Goal: Task Accomplishment & Management: Complete application form

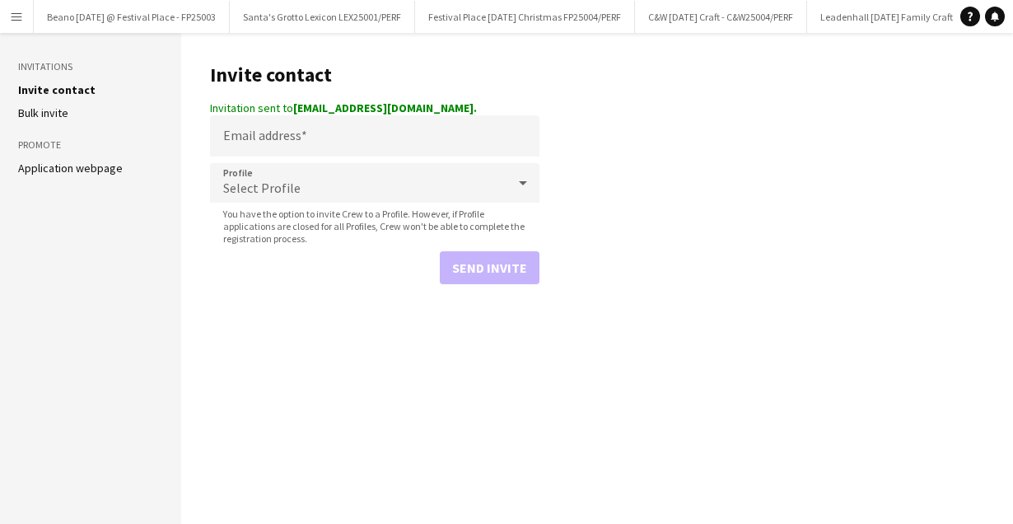
scroll to position [0, 419]
click at [10, 18] on app-icon "Menu" at bounding box center [16, 16] width 13 height 13
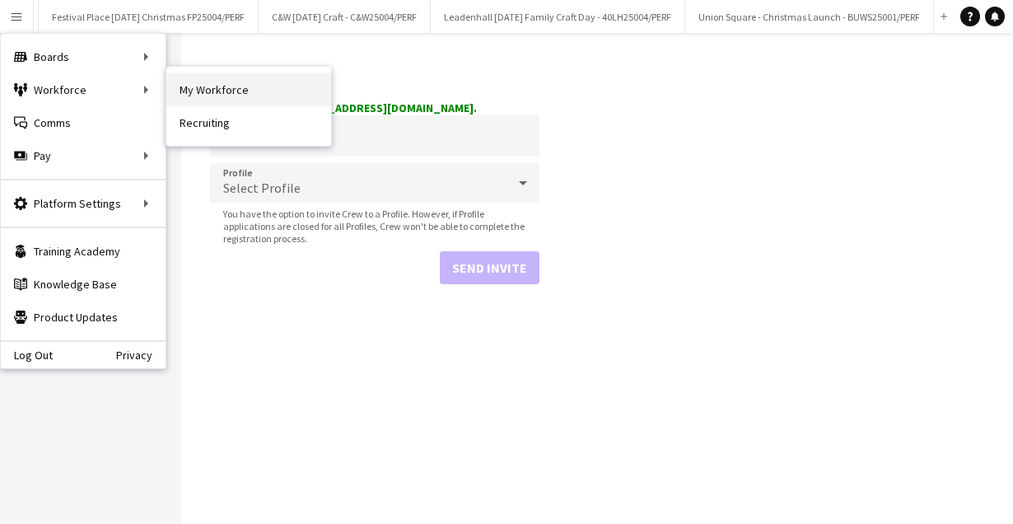
click at [205, 85] on link "My Workforce" at bounding box center [248, 89] width 165 height 33
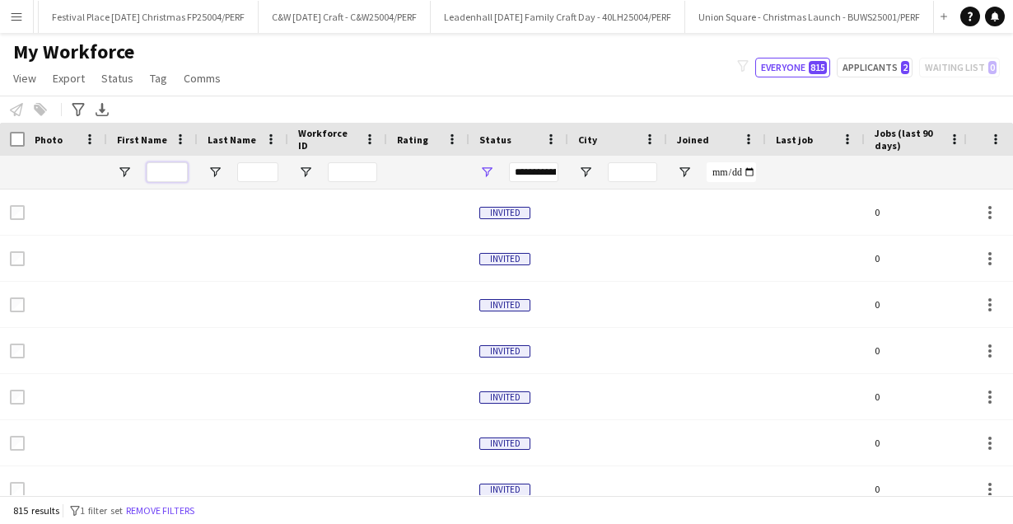
click at [176, 173] on input "First Name Filter Input" at bounding box center [167, 172] width 41 height 20
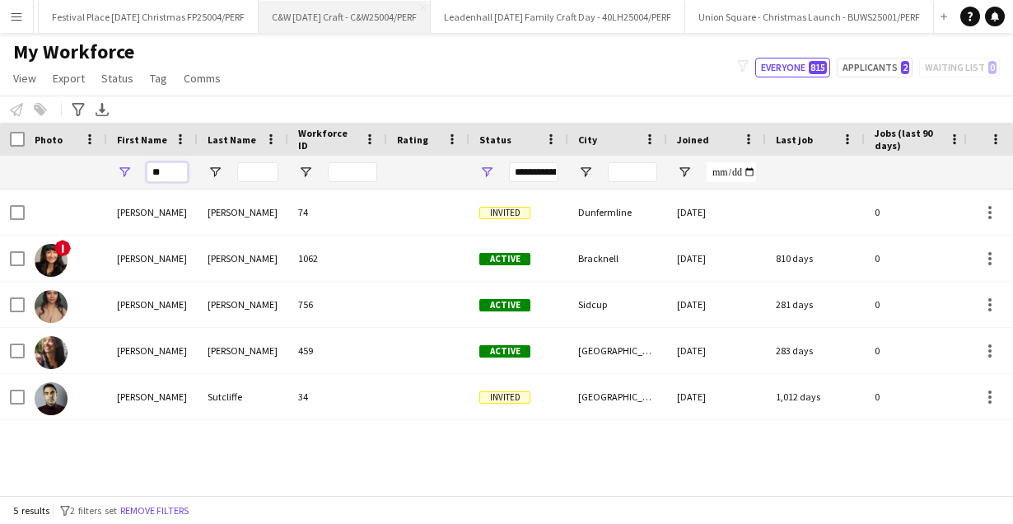
type input "*"
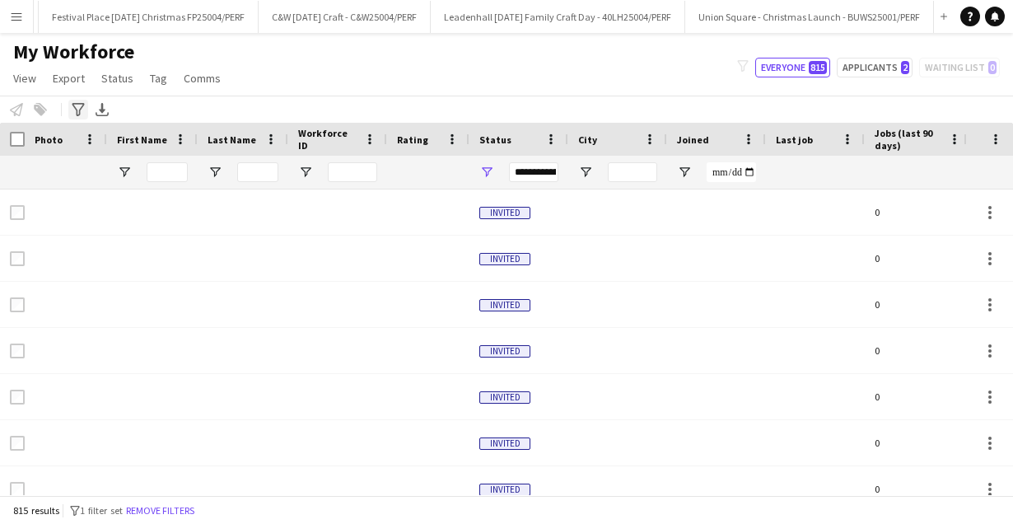
click at [77, 105] on icon "Advanced filters" at bounding box center [78, 109] width 13 height 13
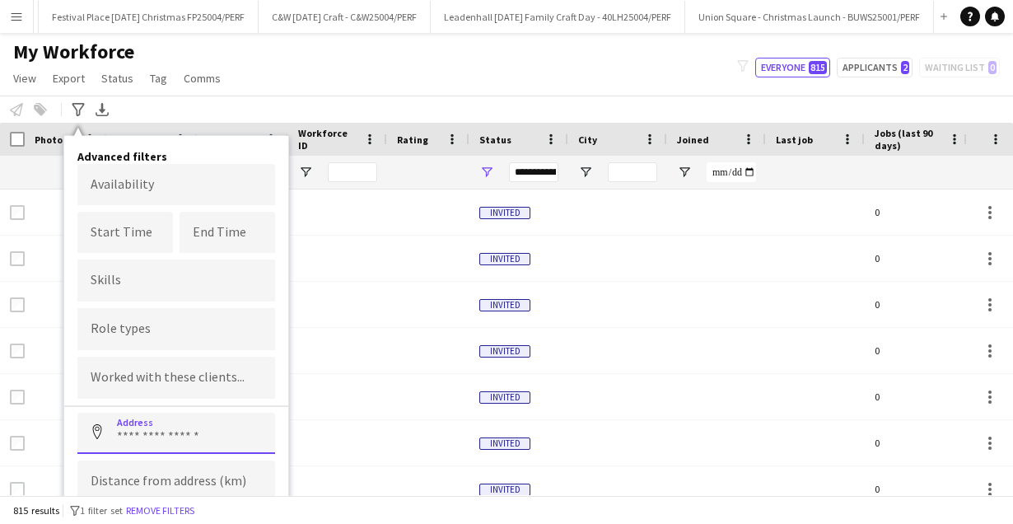
drag, startPoint x: 223, startPoint y: 423, endPoint x: 212, endPoint y: 425, distance: 11.8
click at [223, 423] on input at bounding box center [176, 433] width 198 height 41
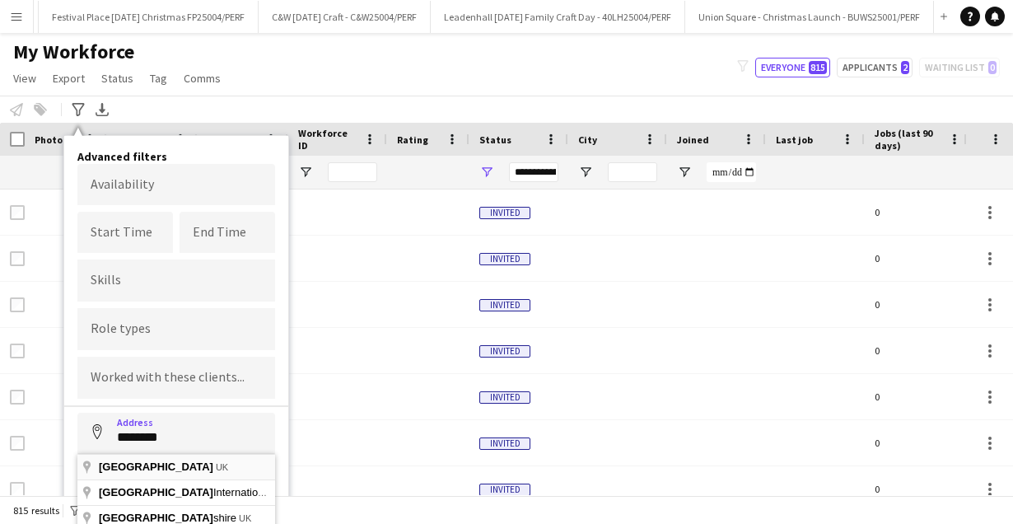
type input "**********"
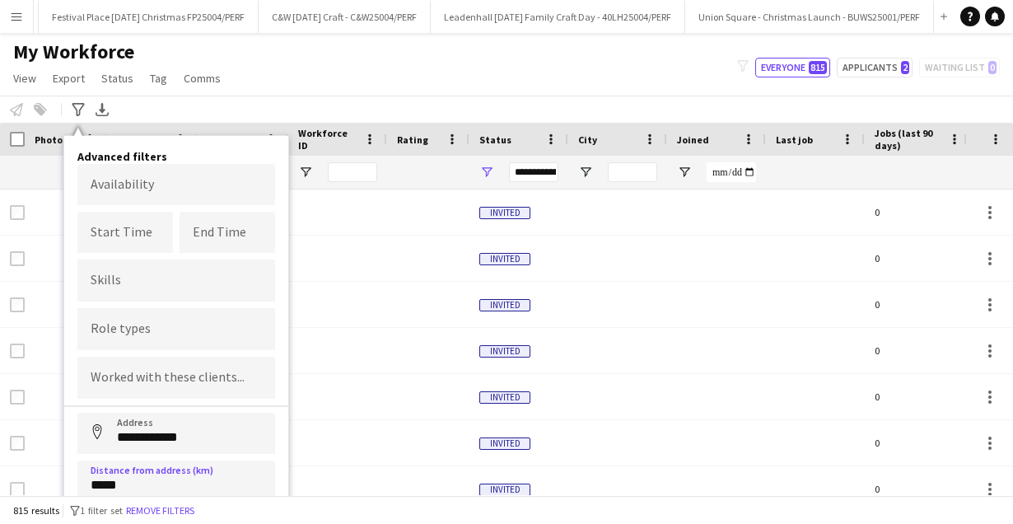
type input "******"
click button "Address" at bounding box center [97, 433] width 40 height 40
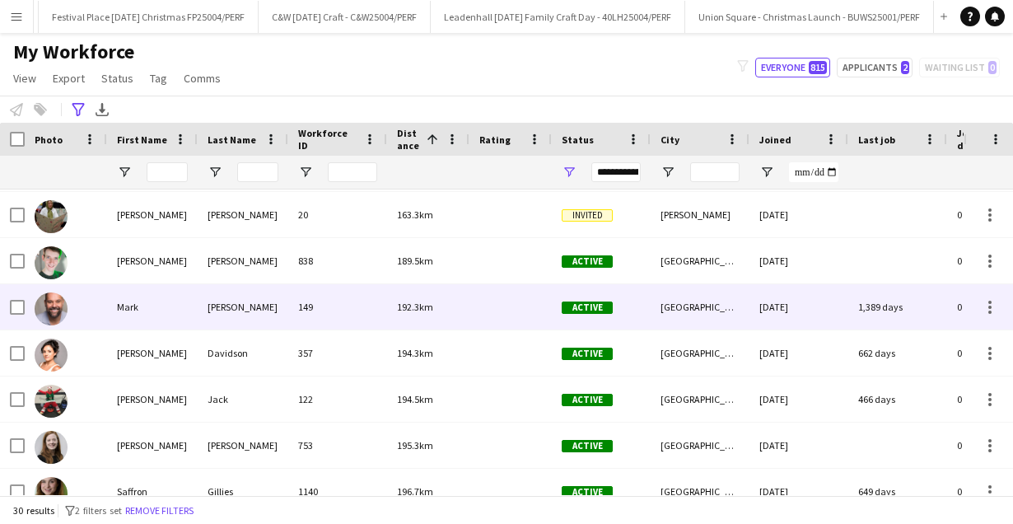
click at [260, 310] on div "[PERSON_NAME]" at bounding box center [243, 306] width 91 height 45
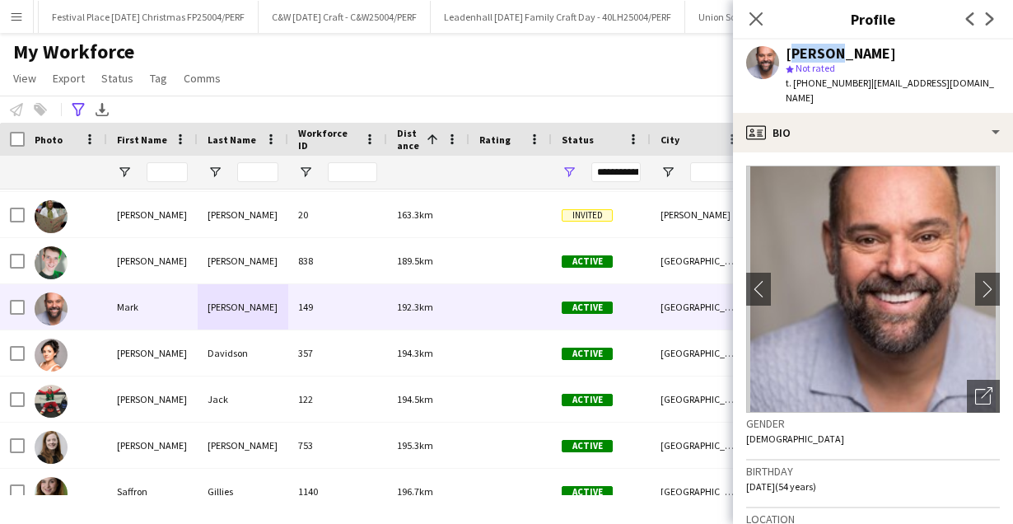
drag, startPoint x: 939, startPoint y: 44, endPoint x: 833, endPoint y: 52, distance: 106.5
click at [833, 52] on div "[PERSON_NAME] star Not rated t. [PHONE_NUMBER] | [EMAIL_ADDRESS][DOMAIN_NAME]" at bounding box center [873, 76] width 280 height 73
click at [896, 49] on div "[PERSON_NAME]" at bounding box center [841, 53] width 110 height 15
drag, startPoint x: 928, startPoint y: 52, endPoint x: 784, endPoint y: 58, distance: 143.5
click at [786, 58] on div "[PERSON_NAME]" at bounding box center [893, 53] width 214 height 15
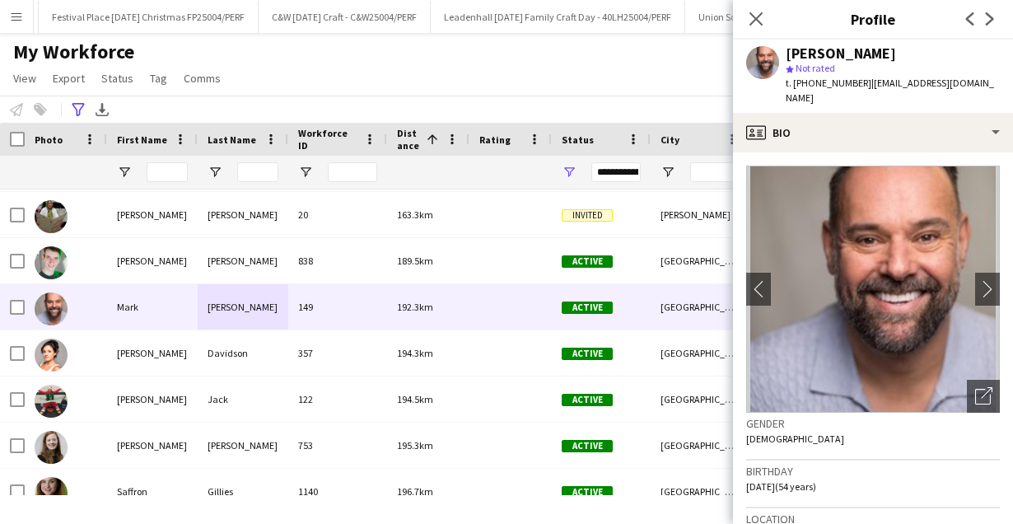
copy div "[PERSON_NAME]"
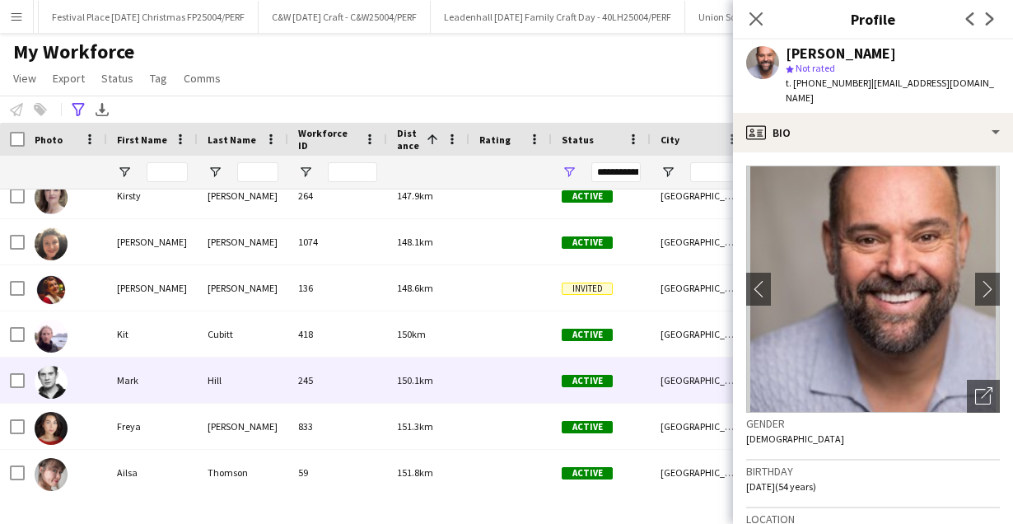
click at [146, 386] on div "Mark" at bounding box center [152, 380] width 91 height 45
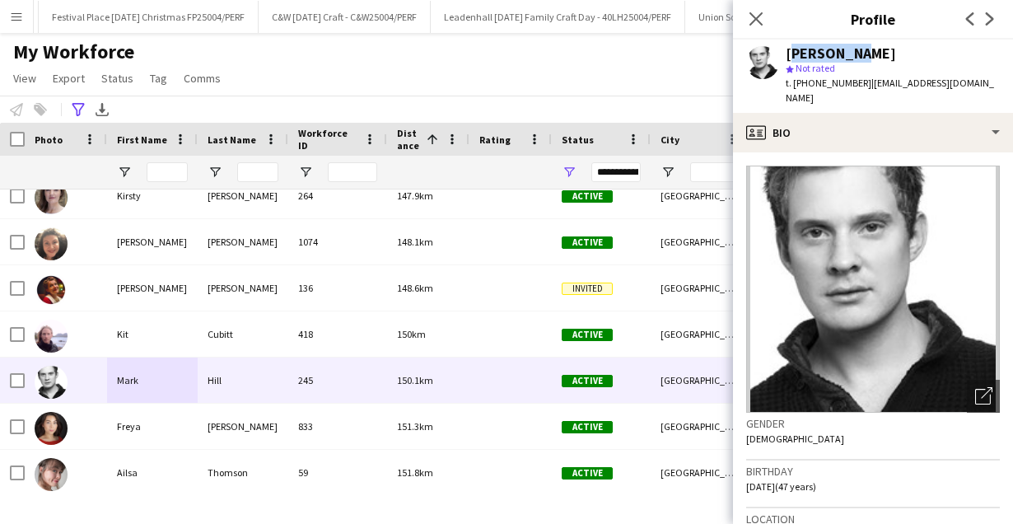
drag, startPoint x: 863, startPoint y: 51, endPoint x: 785, endPoint y: 55, distance: 78.4
click at [786, 54] on div "[PERSON_NAME]" at bounding box center [893, 53] width 214 height 15
copy div "[PERSON_NAME]"
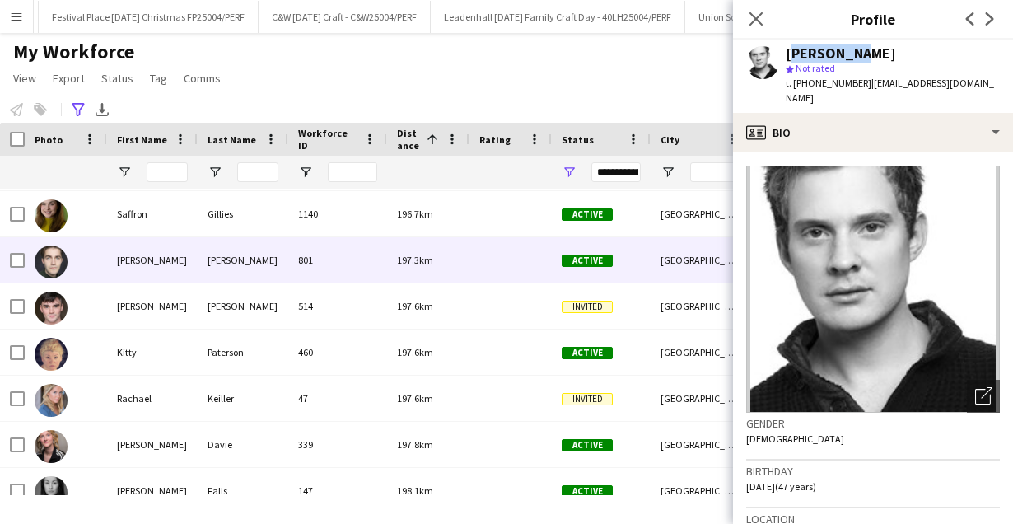
click at [241, 264] on div "[PERSON_NAME]" at bounding box center [243, 259] width 91 height 45
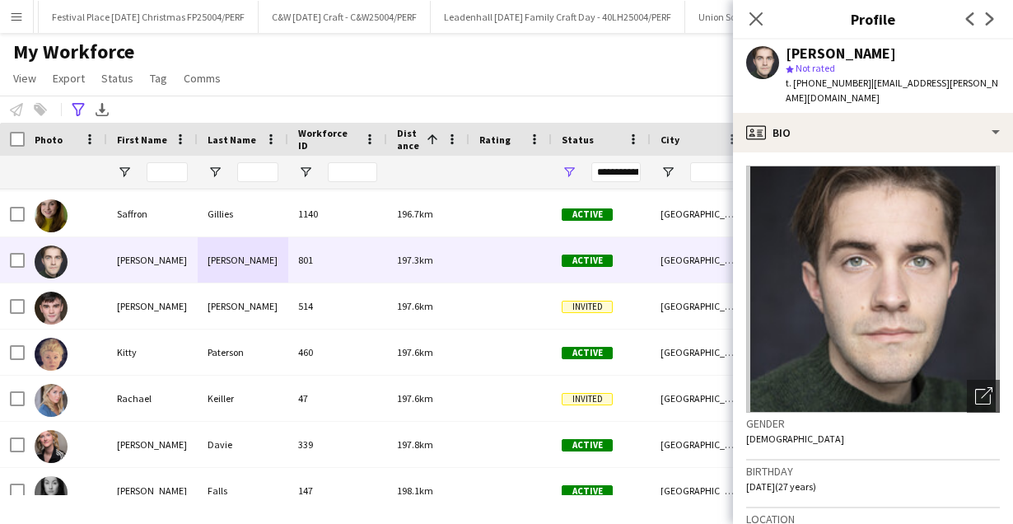
drag, startPoint x: 909, startPoint y: 54, endPoint x: 780, endPoint y: 55, distance: 128.5
click at [783, 56] on div "[PERSON_NAME] star Not rated t. [PHONE_NUMBER] | [EMAIL_ADDRESS][PERSON_NAME][D…" at bounding box center [873, 76] width 280 height 73
copy div "[PERSON_NAME]"
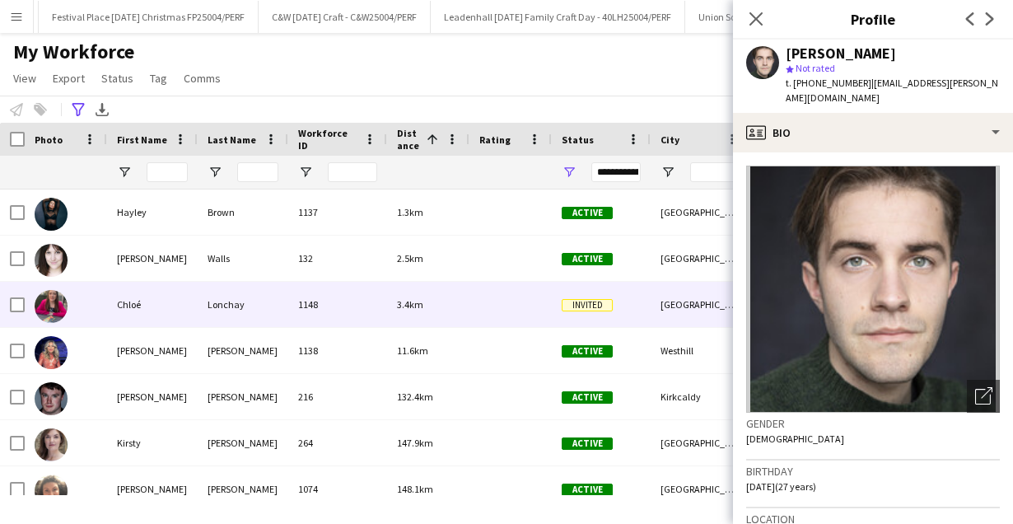
click at [231, 307] on div "Lonchay" at bounding box center [243, 304] width 91 height 45
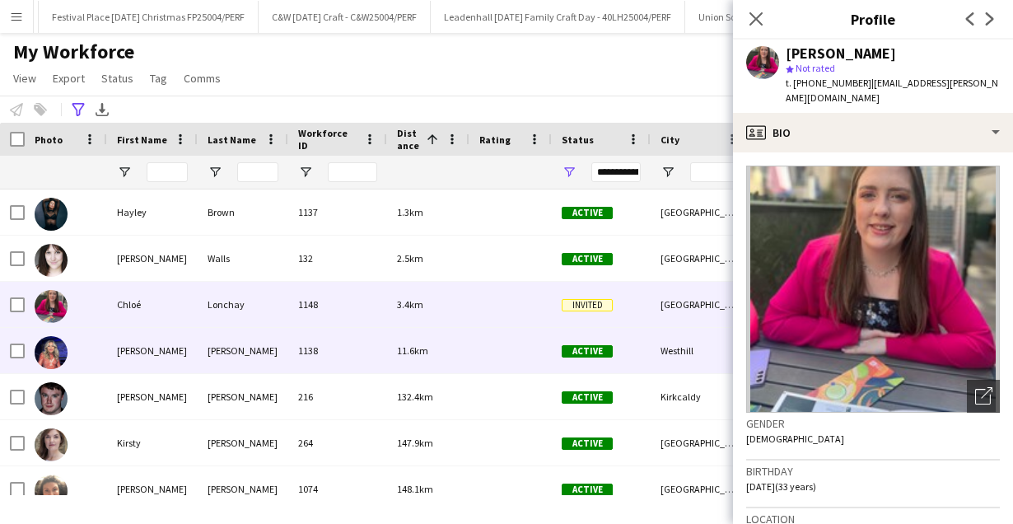
click at [235, 359] on div "[PERSON_NAME]" at bounding box center [243, 350] width 91 height 45
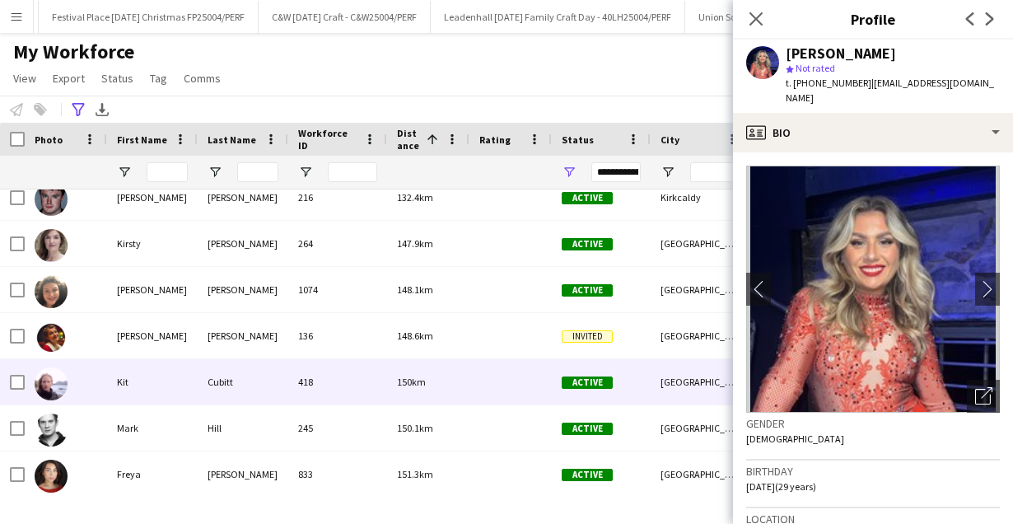
scroll to position [202, 0]
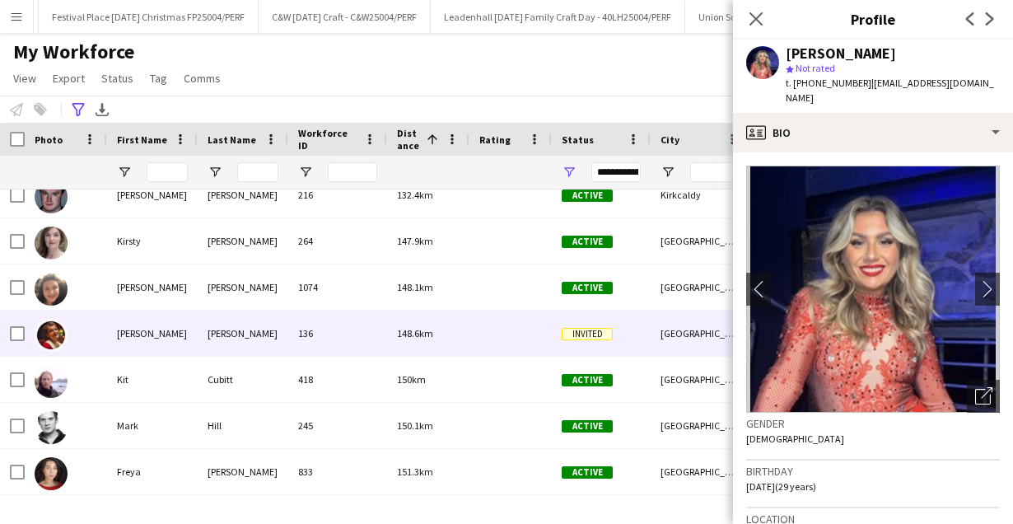
click at [220, 330] on div "[PERSON_NAME]" at bounding box center [243, 333] width 91 height 45
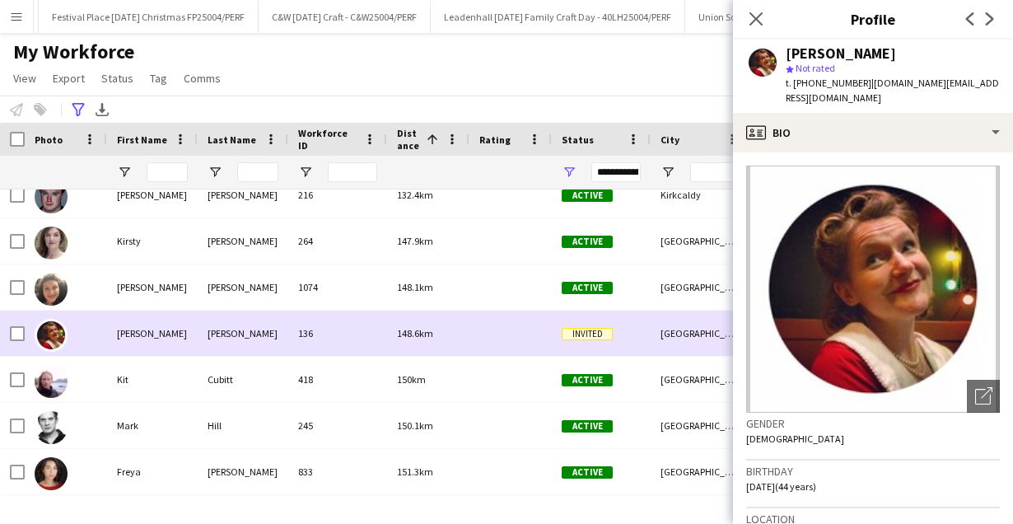
scroll to position [117, 0]
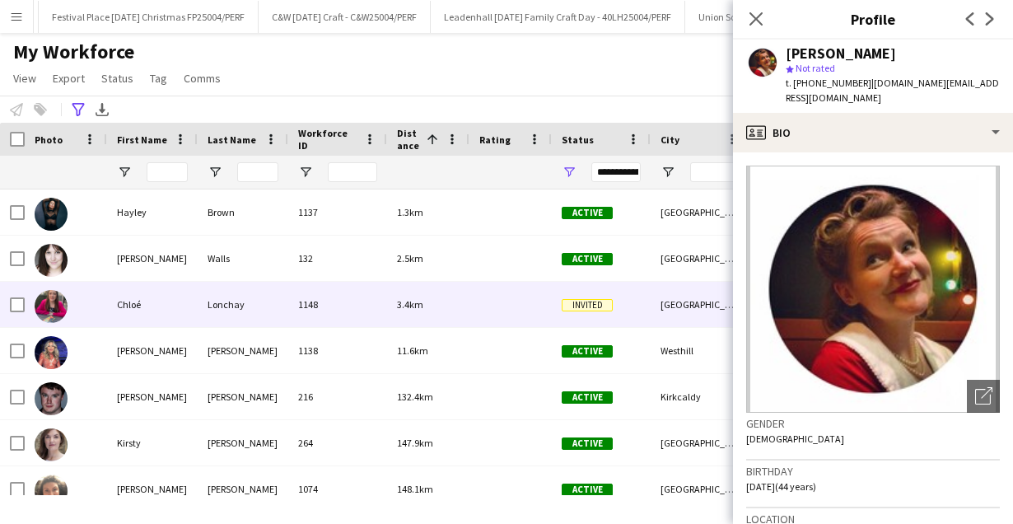
click at [211, 291] on div "Lonchay" at bounding box center [243, 304] width 91 height 45
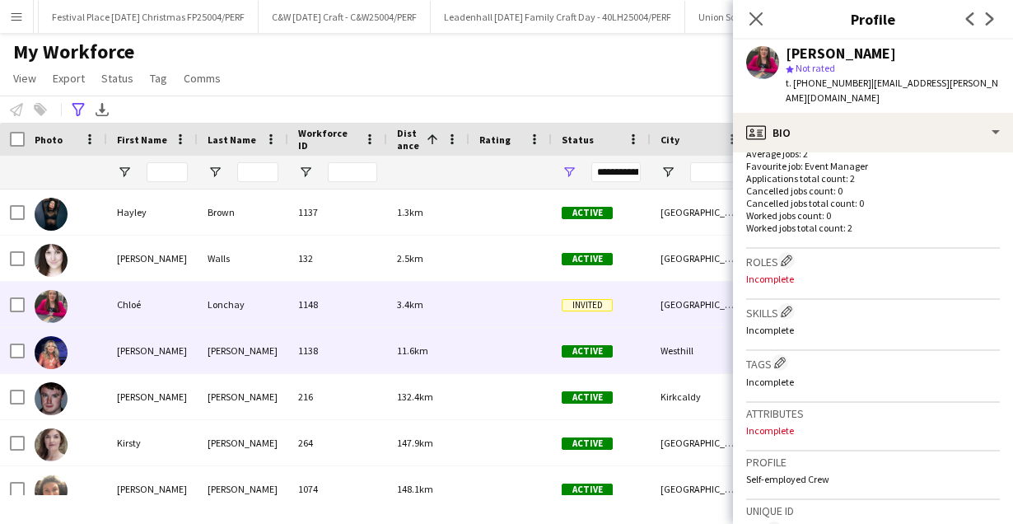
click at [228, 348] on div "[PERSON_NAME]" at bounding box center [243, 350] width 91 height 45
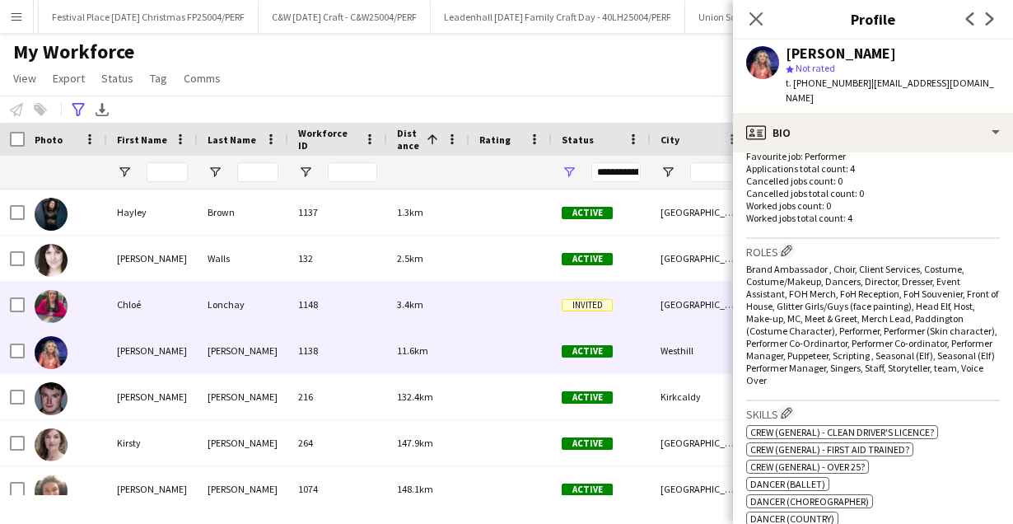
click at [223, 308] on div "Lonchay" at bounding box center [243, 304] width 91 height 45
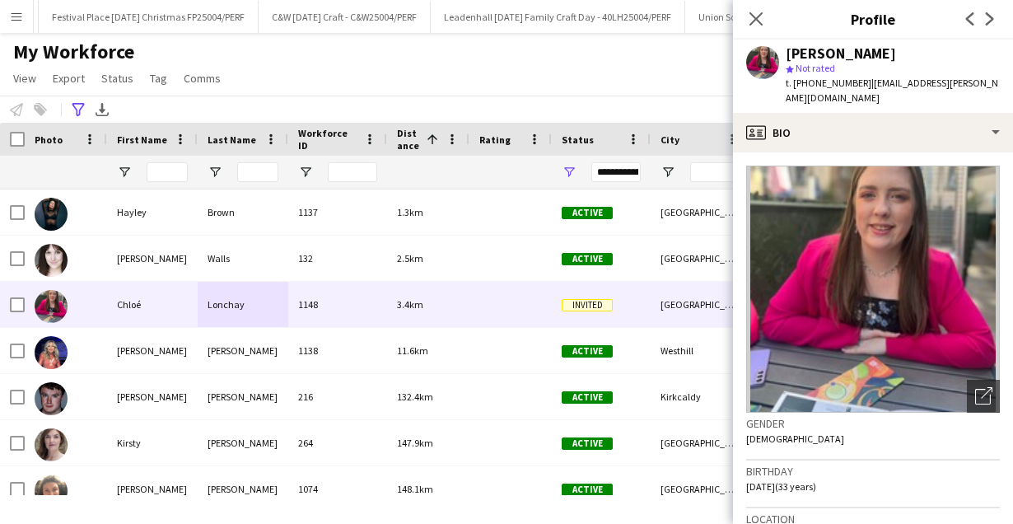
click at [894, 50] on div "[PERSON_NAME]" at bounding box center [893, 53] width 214 height 15
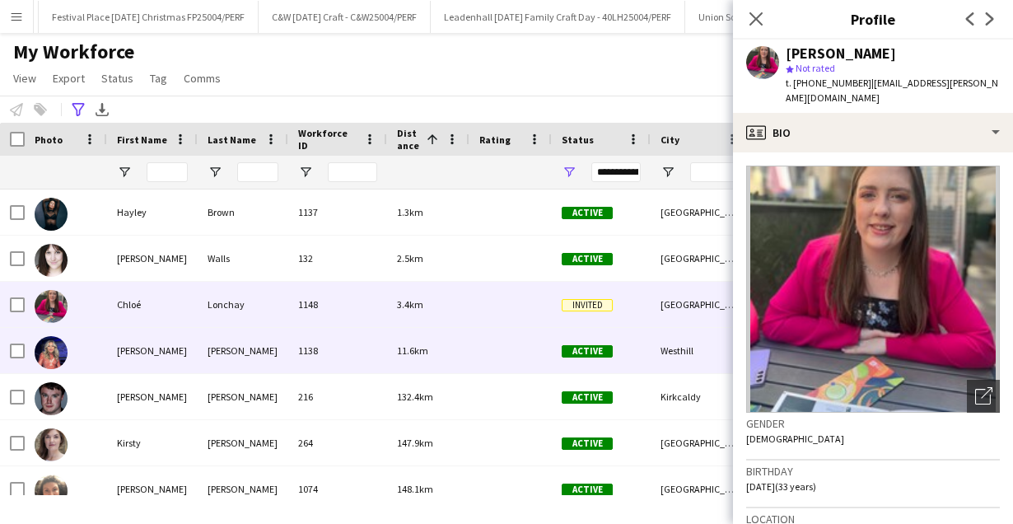
click at [209, 356] on div "[PERSON_NAME]" at bounding box center [243, 350] width 91 height 45
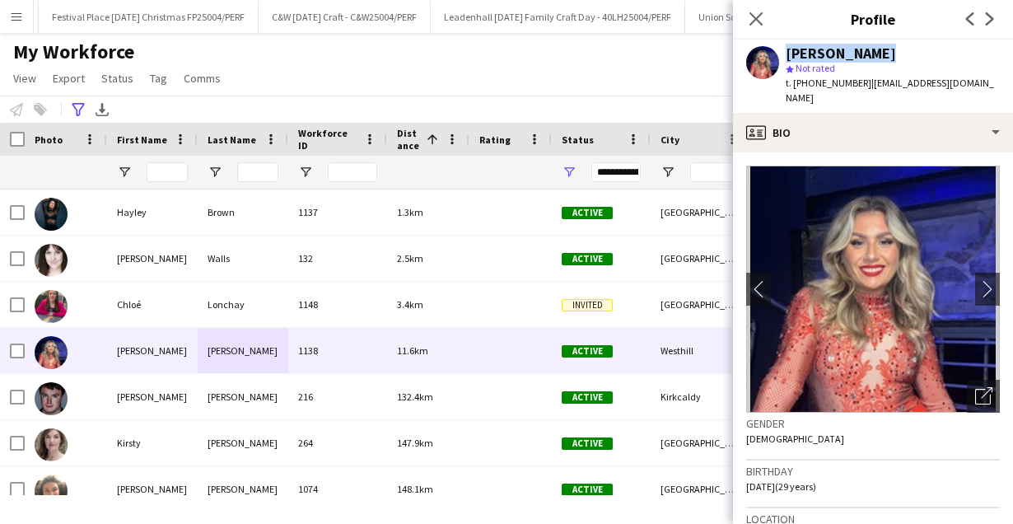
drag, startPoint x: 886, startPoint y: 57, endPoint x: 776, endPoint y: 57, distance: 109.6
click at [776, 57] on div "[PERSON_NAME] star Not rated t. [PHONE_NUMBER] | [EMAIL_ADDRESS][DOMAIN_NAME]" at bounding box center [873, 76] width 280 height 73
copy div "[PERSON_NAME]"
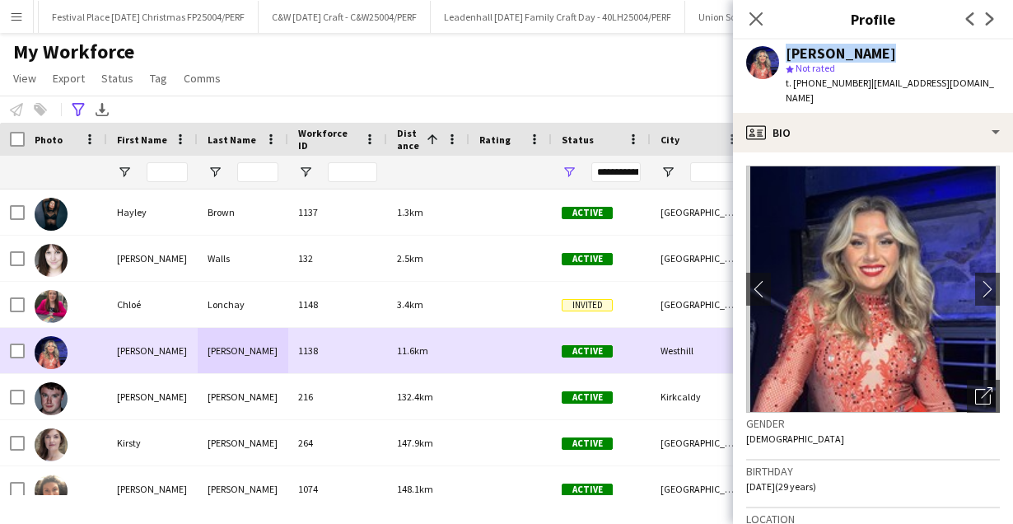
click at [140, 308] on div "Chloé" at bounding box center [152, 304] width 91 height 45
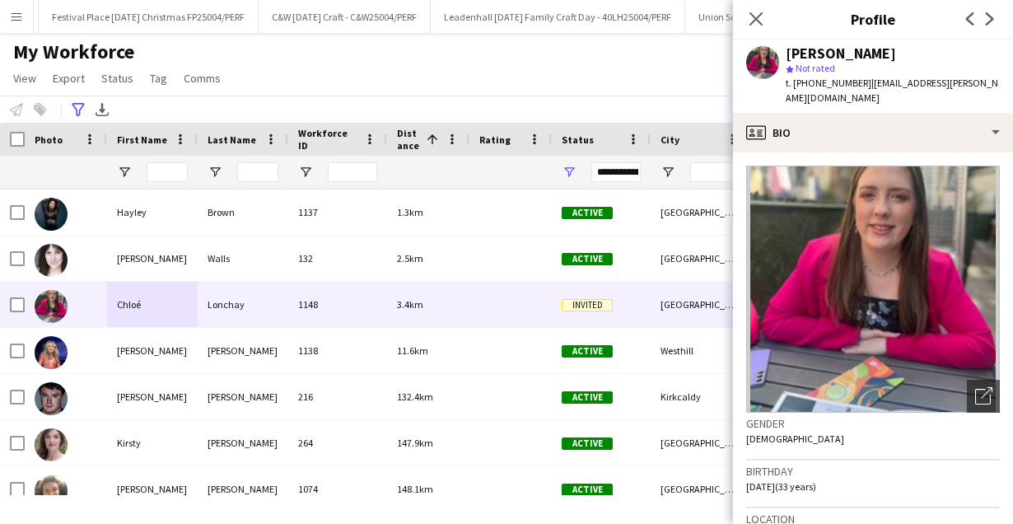
drag, startPoint x: 886, startPoint y: 50, endPoint x: 783, endPoint y: 50, distance: 103.0
click at [783, 50] on div "[PERSON_NAME] star Not rated t. [PHONE_NUMBER] | [EMAIL_ADDRESS][PERSON_NAME][D…" at bounding box center [873, 76] width 280 height 73
copy div "[PERSON_NAME]"
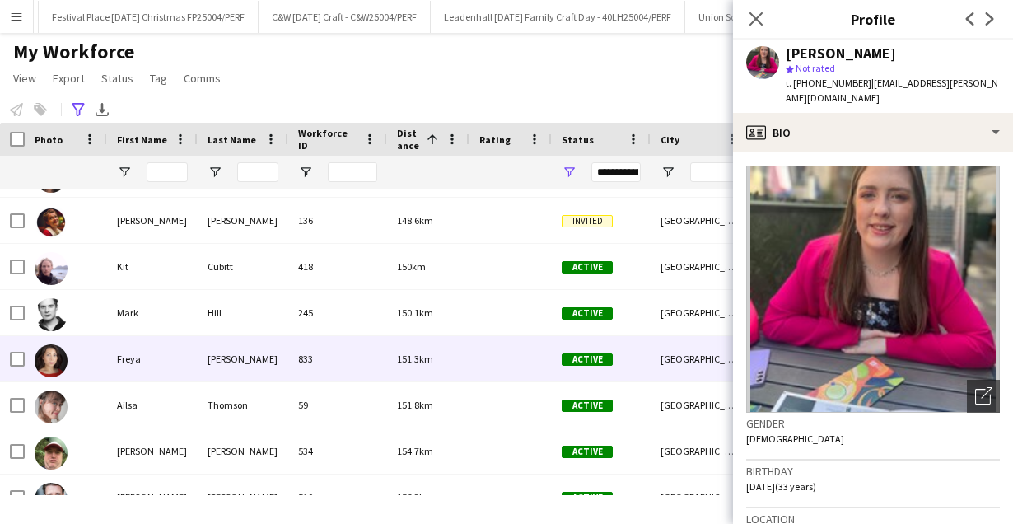
click at [230, 362] on div "[PERSON_NAME]" at bounding box center [243, 358] width 91 height 45
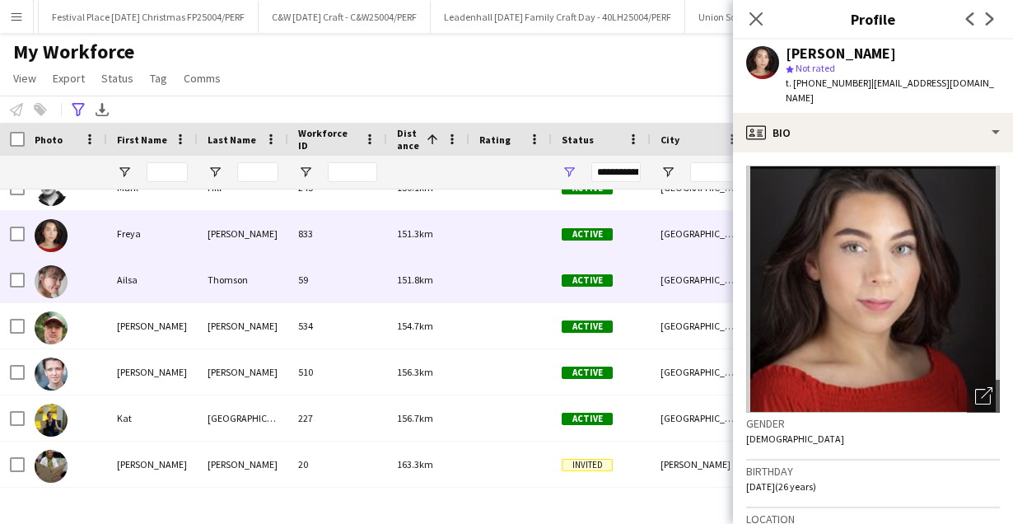
click at [180, 285] on div "Ailsa" at bounding box center [152, 279] width 91 height 45
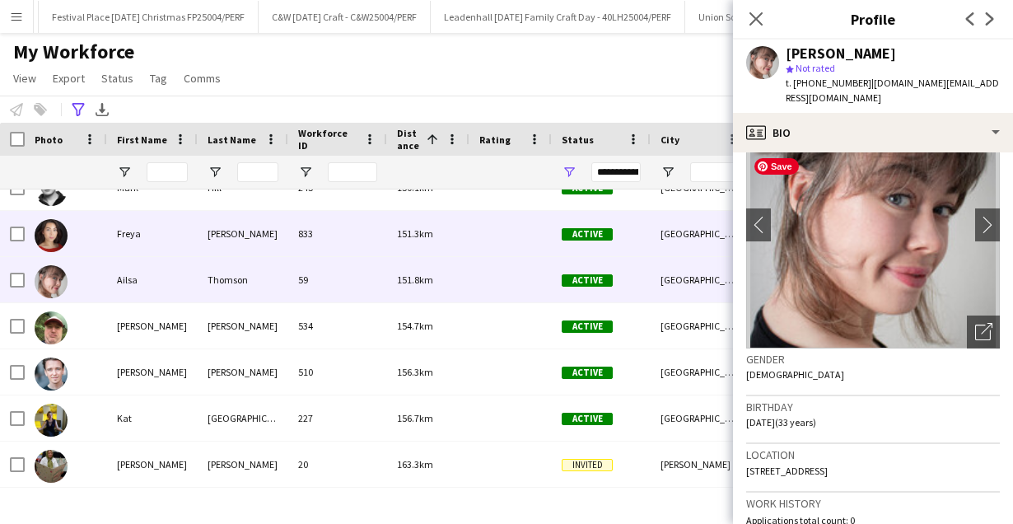
click at [217, 245] on div "[PERSON_NAME]" at bounding box center [243, 233] width 91 height 45
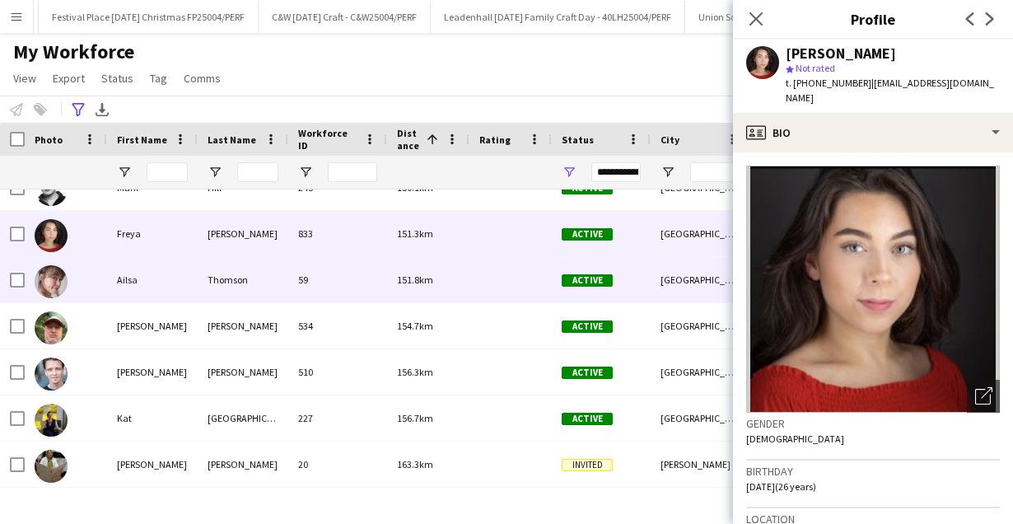
click at [161, 277] on div "Ailsa" at bounding box center [152, 279] width 91 height 45
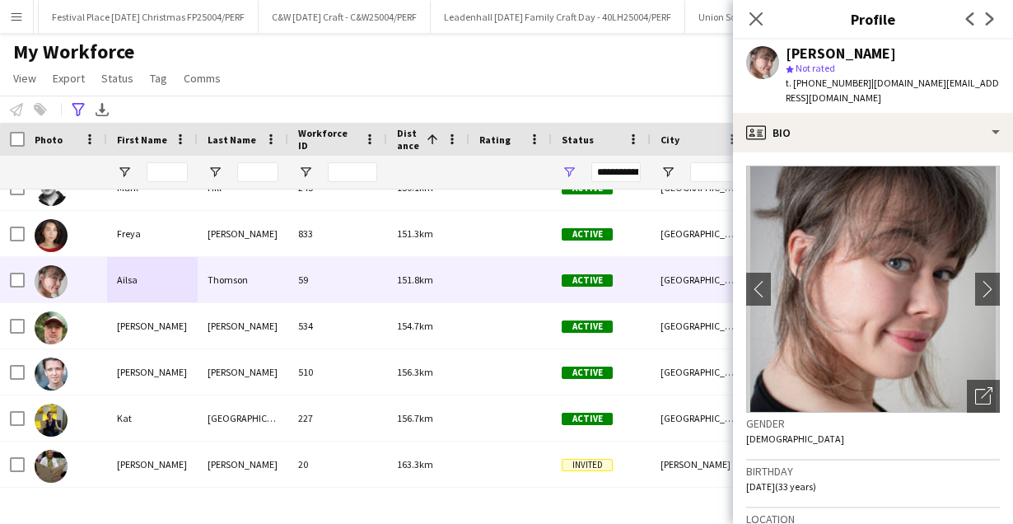
drag, startPoint x: 886, startPoint y: 50, endPoint x: 782, endPoint y: 50, distance: 104.6
click at [782, 50] on div "[PERSON_NAME] star Not rated t. [PHONE_NUMBER] | [DOMAIN_NAME][EMAIL_ADDRESS][D…" at bounding box center [873, 76] width 280 height 73
copy div "[PERSON_NAME]"
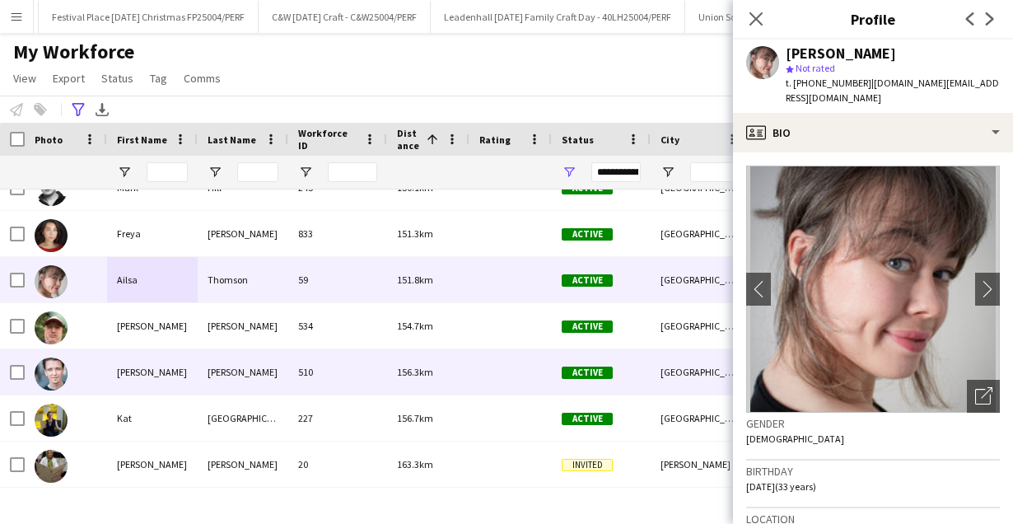
scroll to position [526, 0]
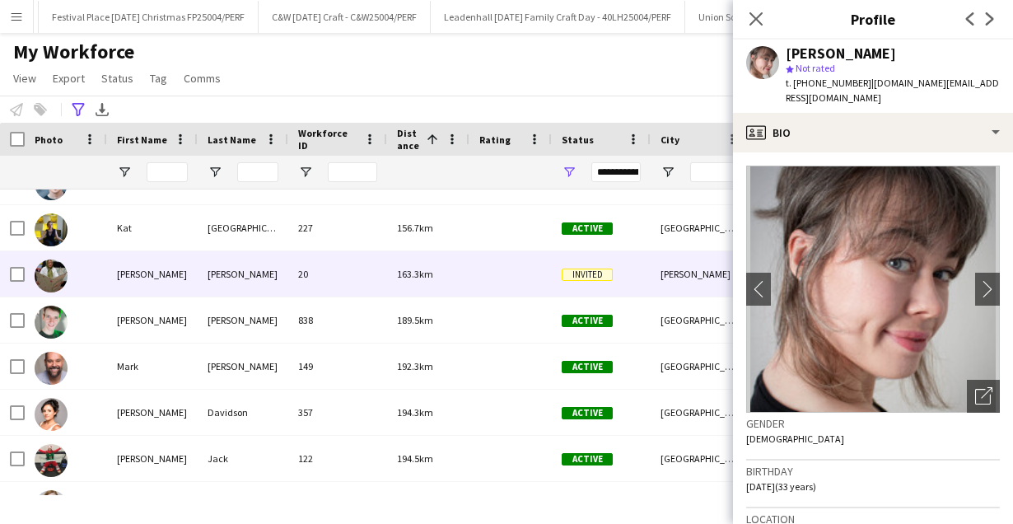
click at [253, 275] on div "[PERSON_NAME]" at bounding box center [243, 273] width 91 height 45
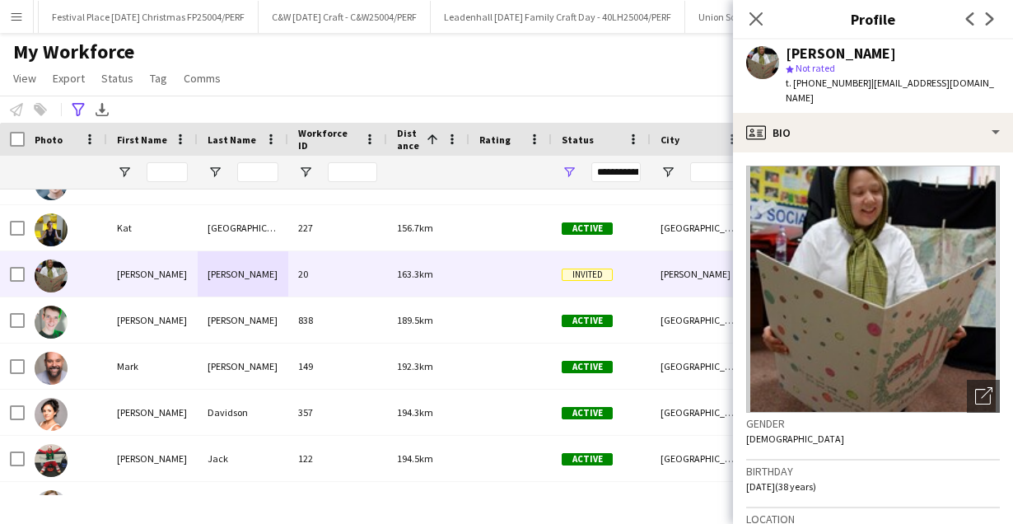
drag, startPoint x: 927, startPoint y: 54, endPoint x: 788, endPoint y: 54, distance: 139.2
click at [788, 54] on div "[PERSON_NAME]" at bounding box center [893, 53] width 214 height 15
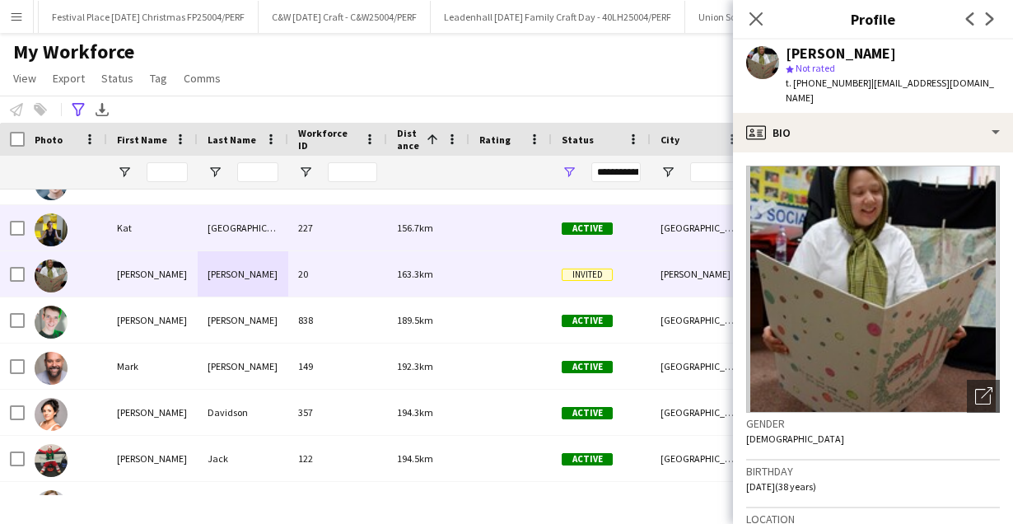
copy div "[PERSON_NAME]"
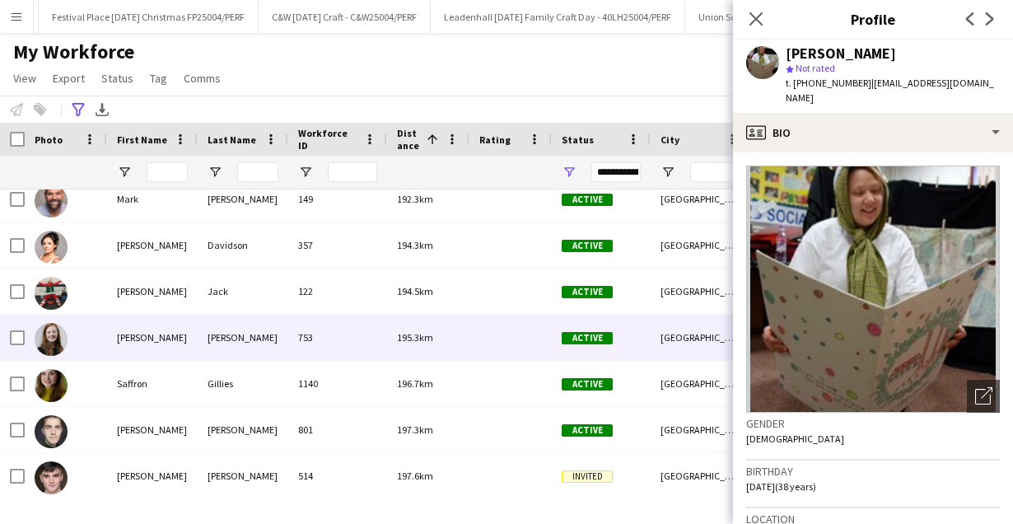
scroll to position [798, 0]
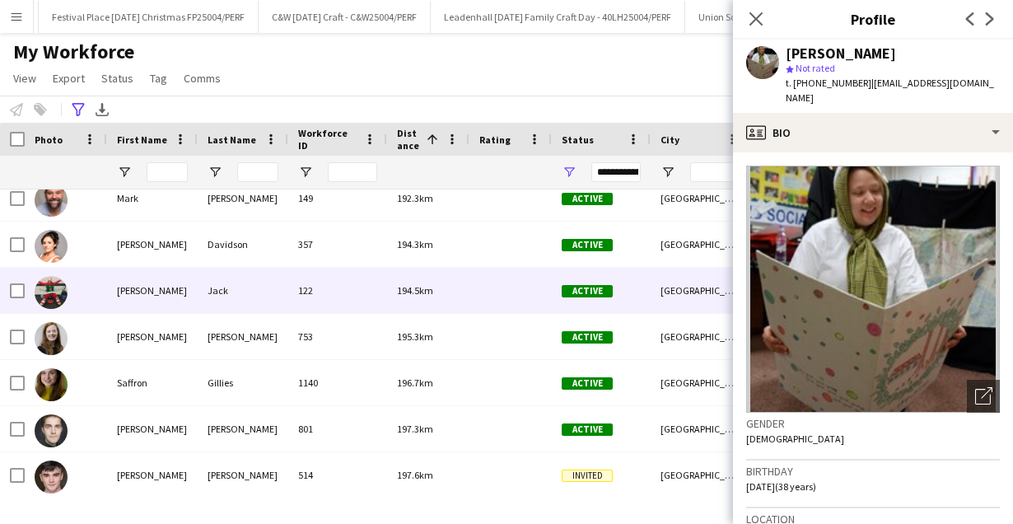
click at [260, 292] on div "Jack" at bounding box center [243, 290] width 91 height 45
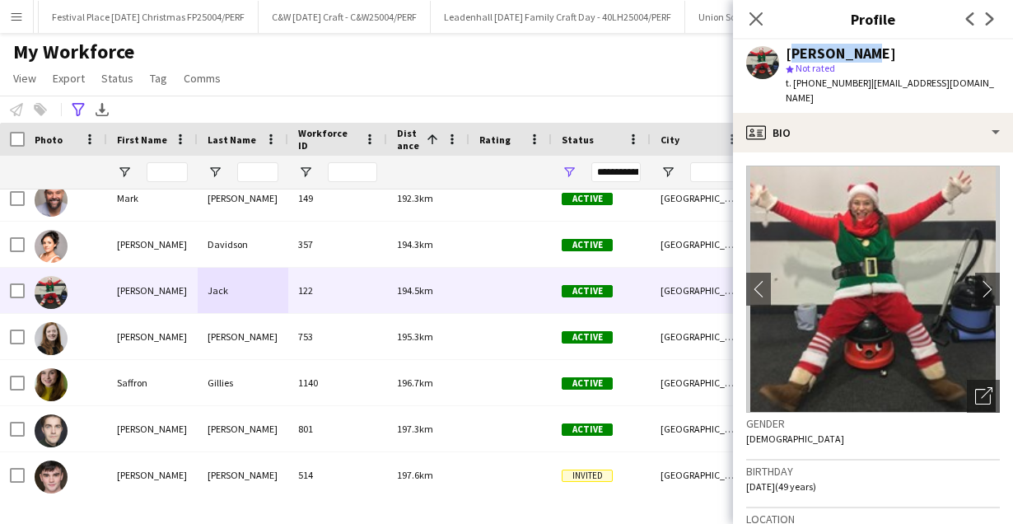
drag, startPoint x: 863, startPoint y: 55, endPoint x: 783, endPoint y: 54, distance: 79.9
click at [783, 54] on div "[PERSON_NAME] star Not rated t. [PHONE_NUMBER] | [EMAIL_ADDRESS][DOMAIN_NAME]" at bounding box center [873, 76] width 280 height 73
copy div "[PERSON_NAME]"
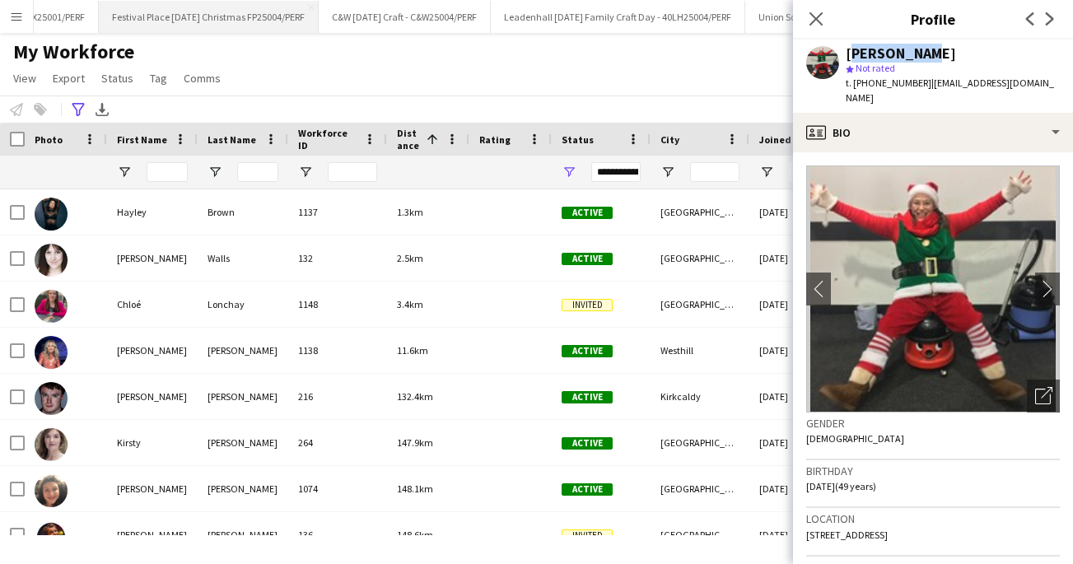
scroll to position [0, 359]
click at [82, 111] on icon "Advanced filters" at bounding box center [78, 109] width 13 height 13
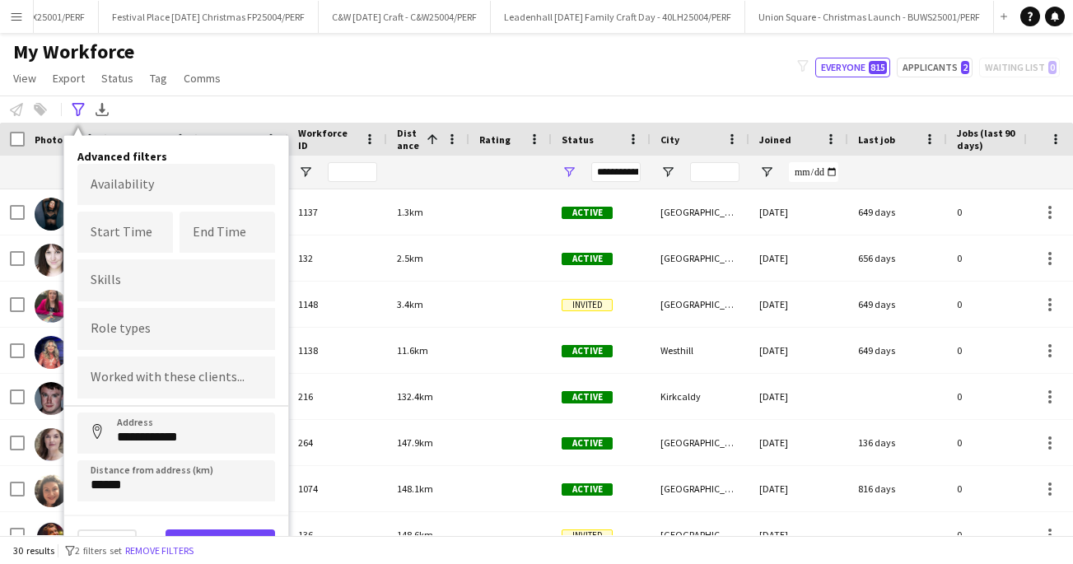
scroll to position [12, 0]
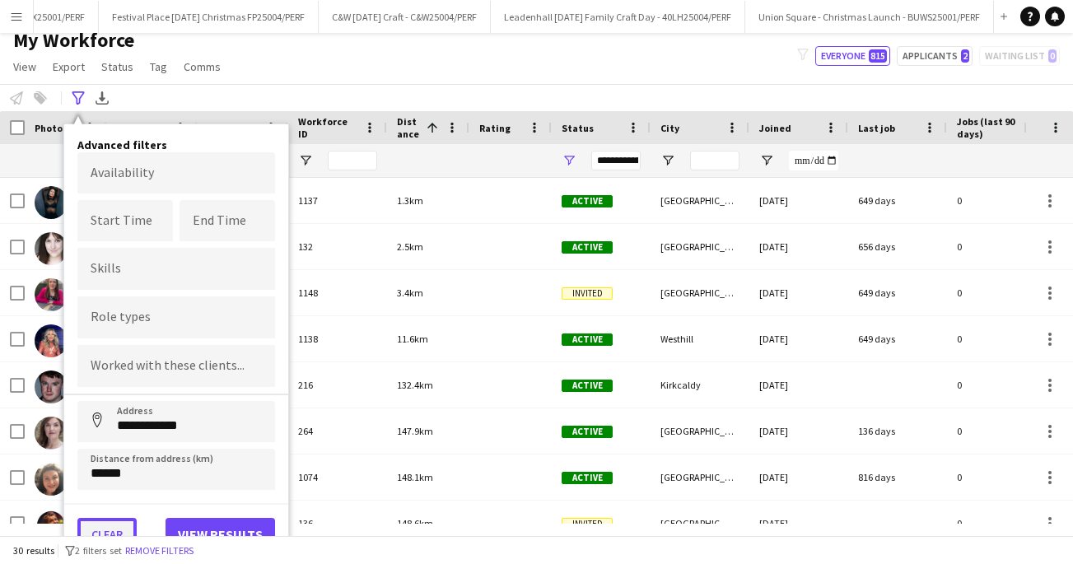
click at [123, 519] on button "Clear" at bounding box center [106, 534] width 59 height 33
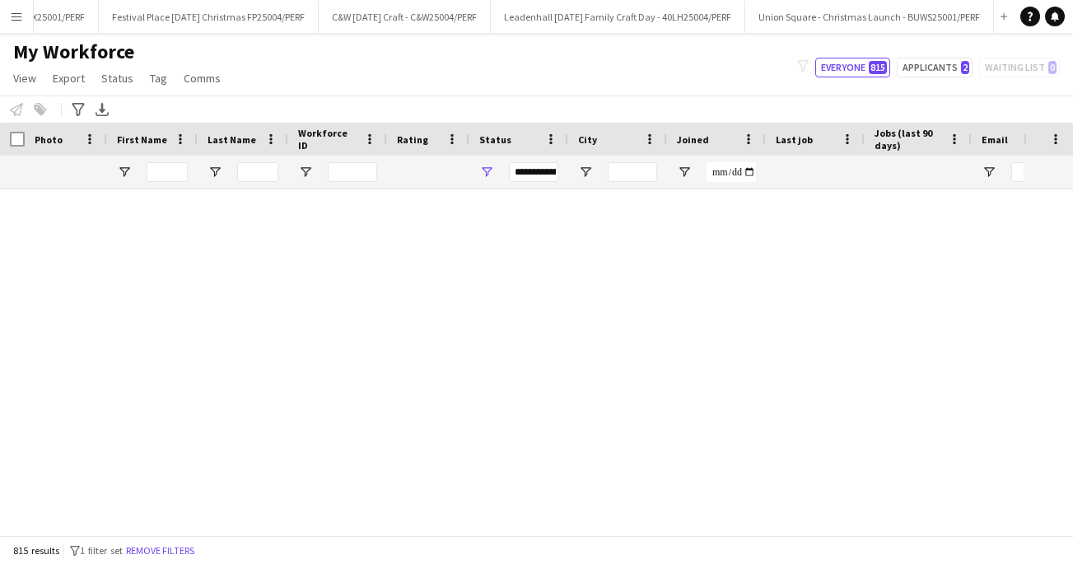
scroll to position [0, 0]
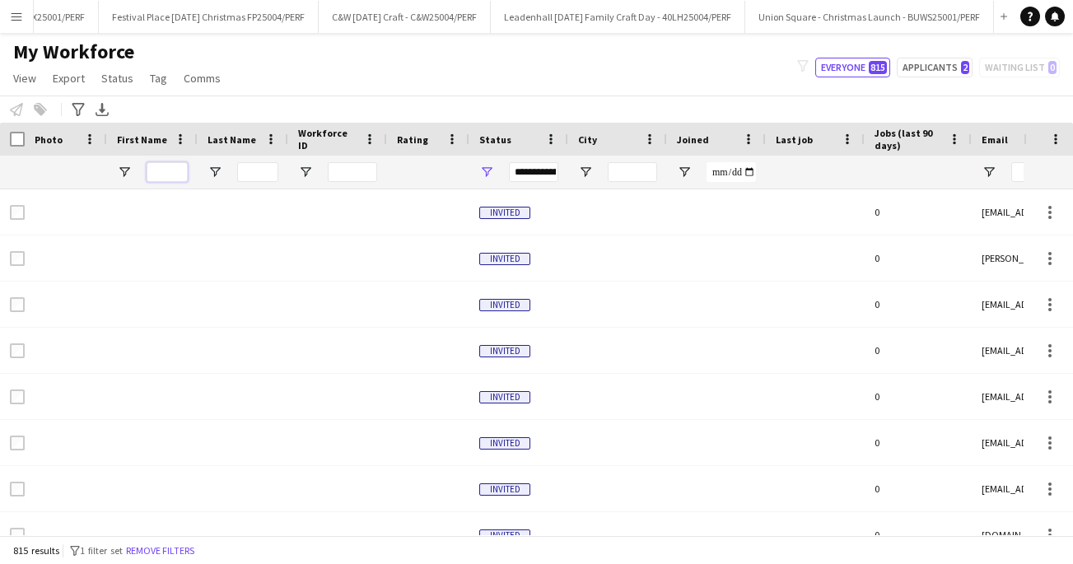
click at [164, 180] on input "First Name Filter Input" at bounding box center [167, 172] width 41 height 20
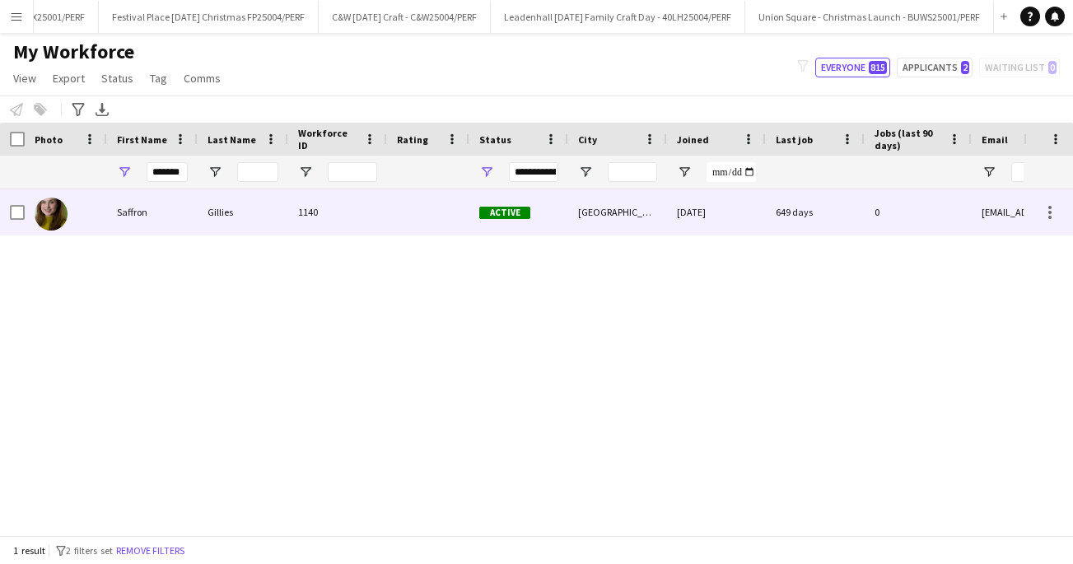
click at [159, 202] on div "Saffron" at bounding box center [152, 211] width 91 height 45
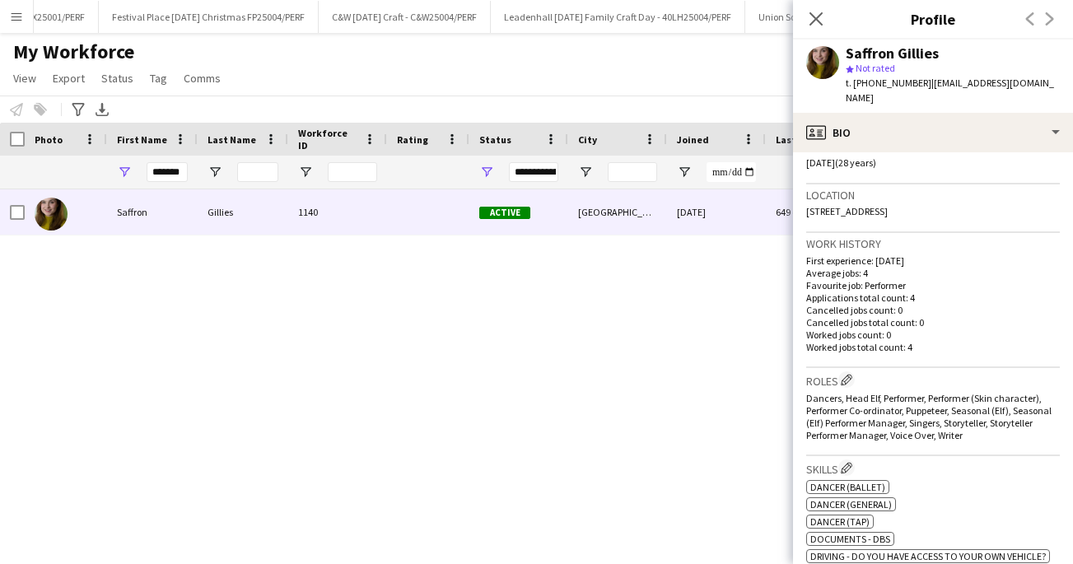
scroll to position [350, 0]
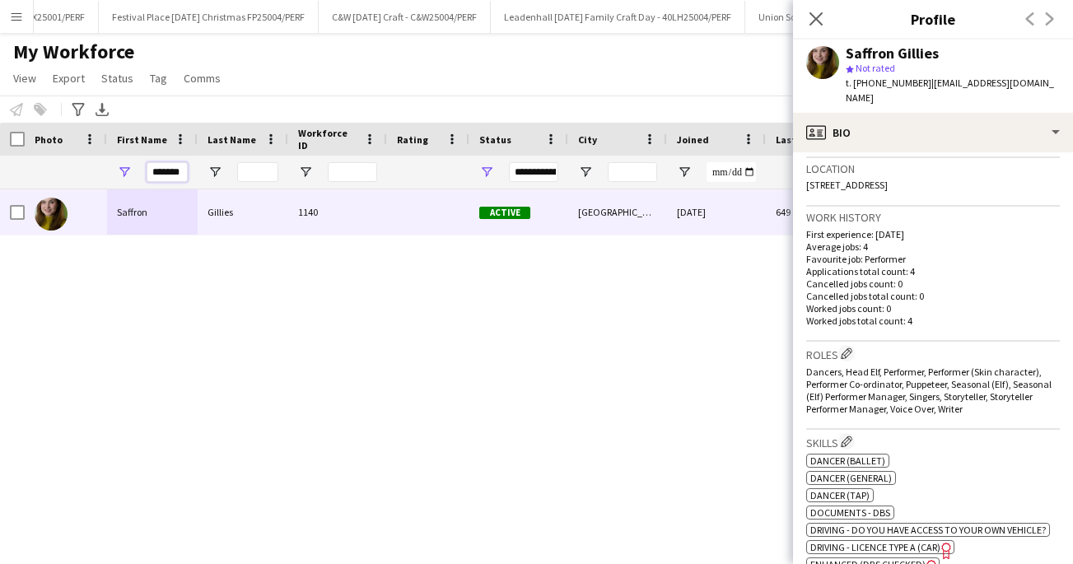
drag, startPoint x: 181, startPoint y: 168, endPoint x: 141, endPoint y: 168, distance: 40.4
click at [141, 168] on div "*******" at bounding box center [152, 172] width 91 height 33
type input "*****"
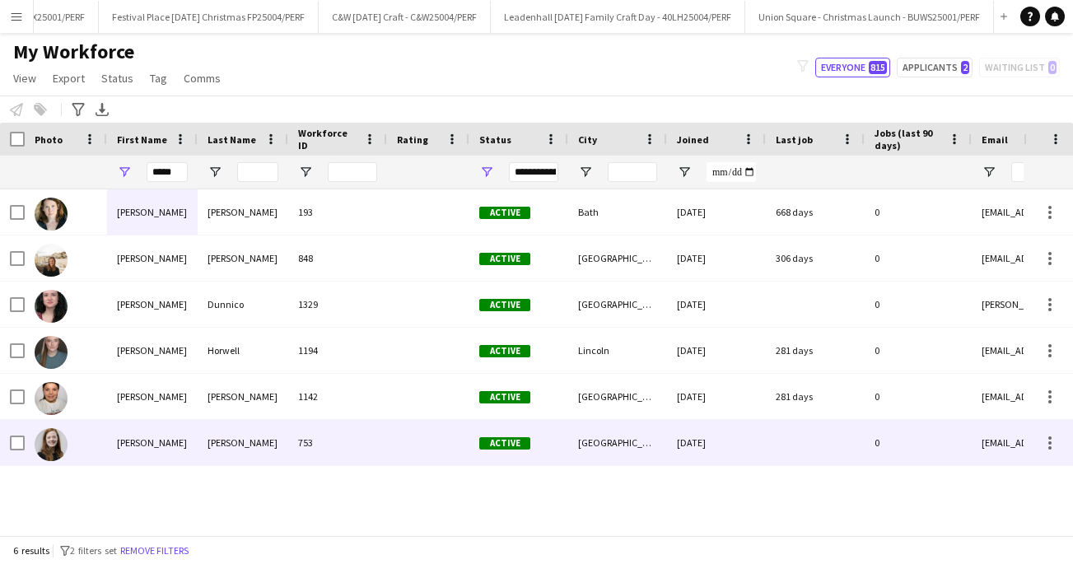
click at [245, 440] on div "[PERSON_NAME]" at bounding box center [243, 442] width 91 height 45
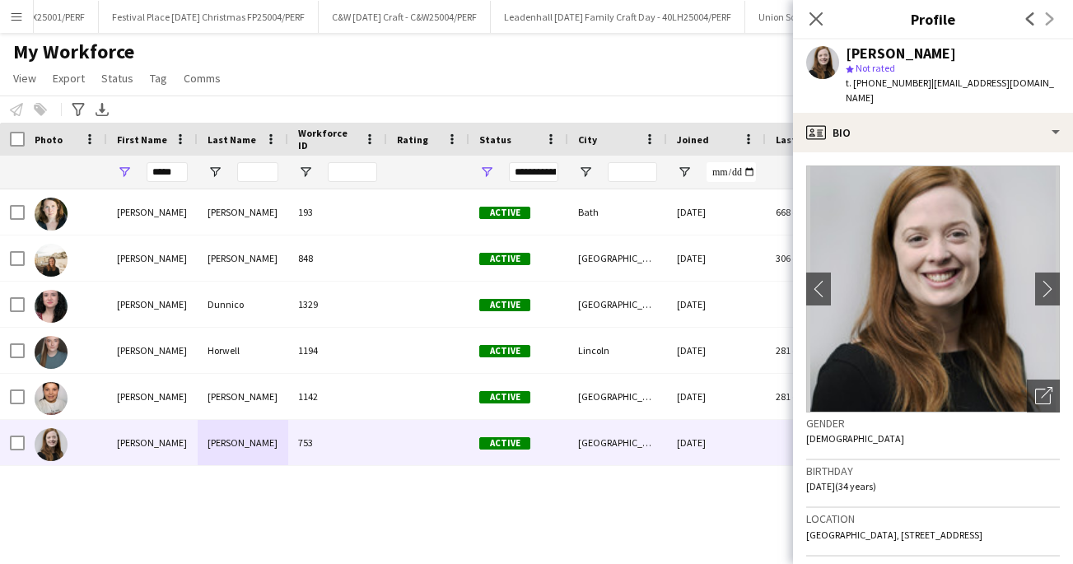
click at [23, 16] on button "Menu" at bounding box center [16, 16] width 33 height 33
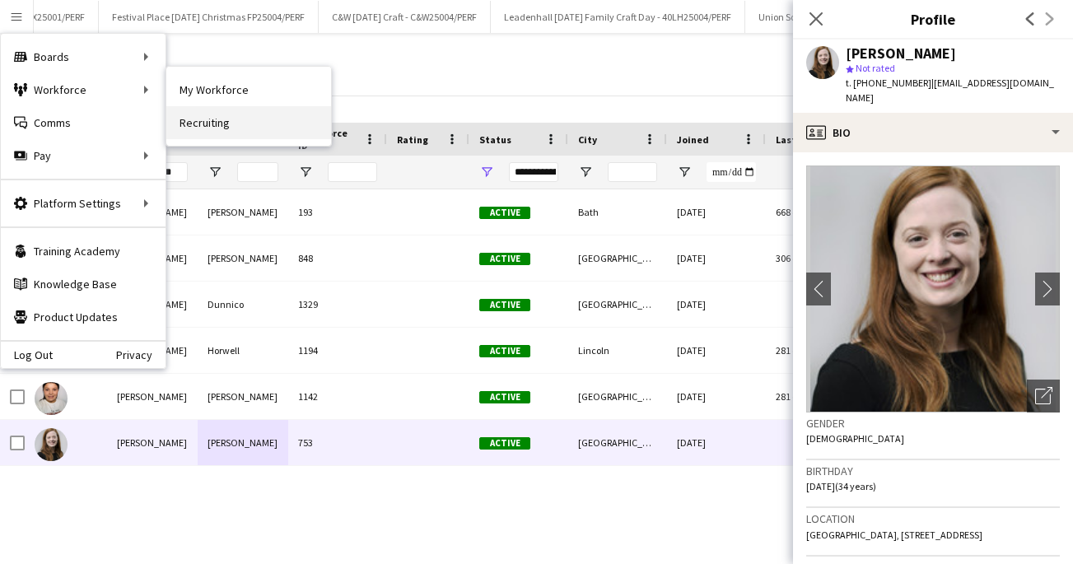
click at [212, 118] on link "Recruiting" at bounding box center [248, 122] width 165 height 33
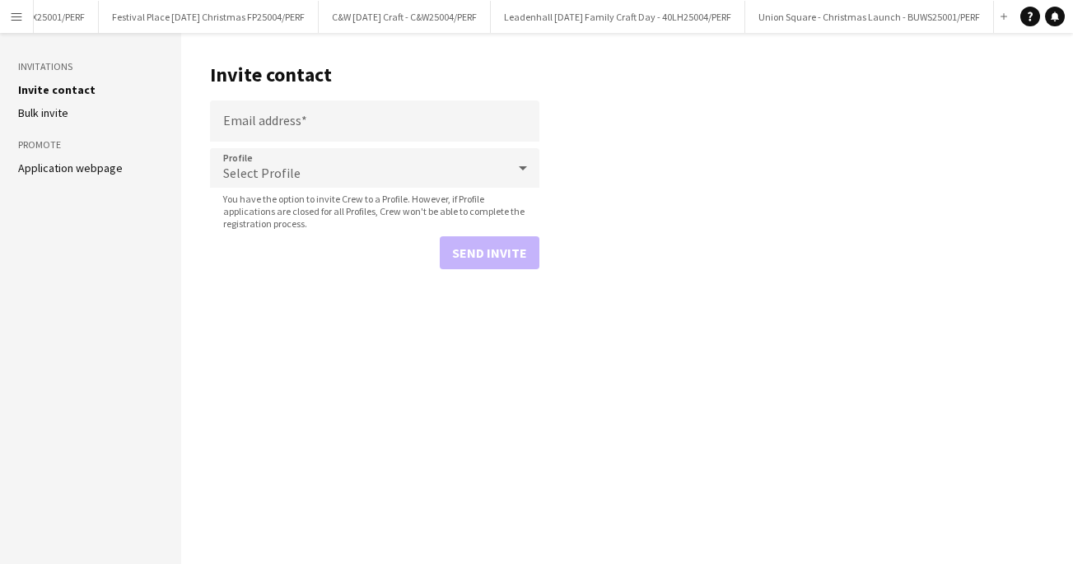
click at [306, 174] on div "Select Profile" at bounding box center [358, 168] width 297 height 40
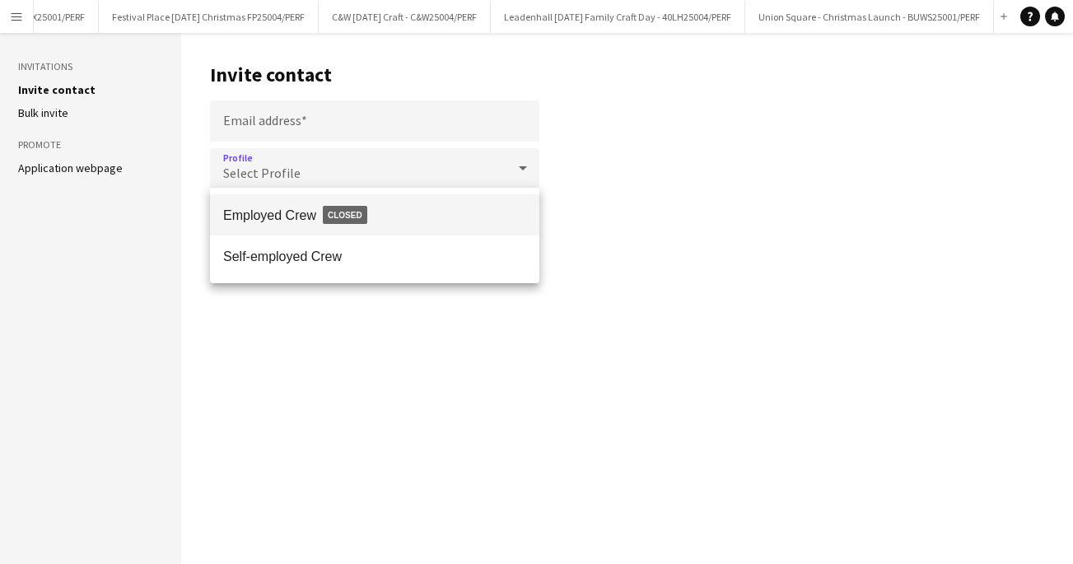
click at [297, 124] on div at bounding box center [536, 282] width 1073 height 564
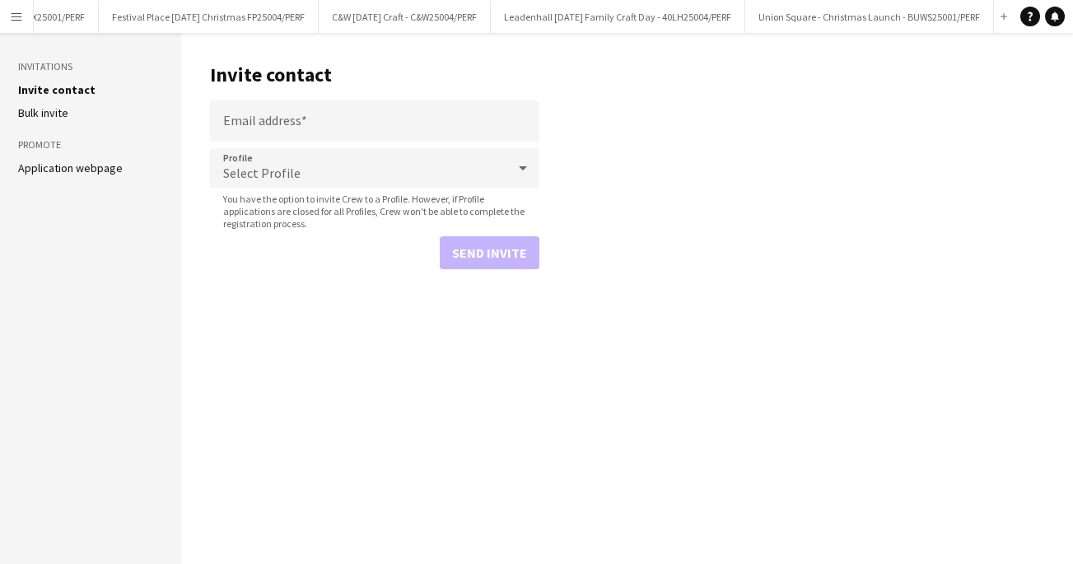
click at [274, 156] on div "Select Profile" at bounding box center [358, 168] width 297 height 40
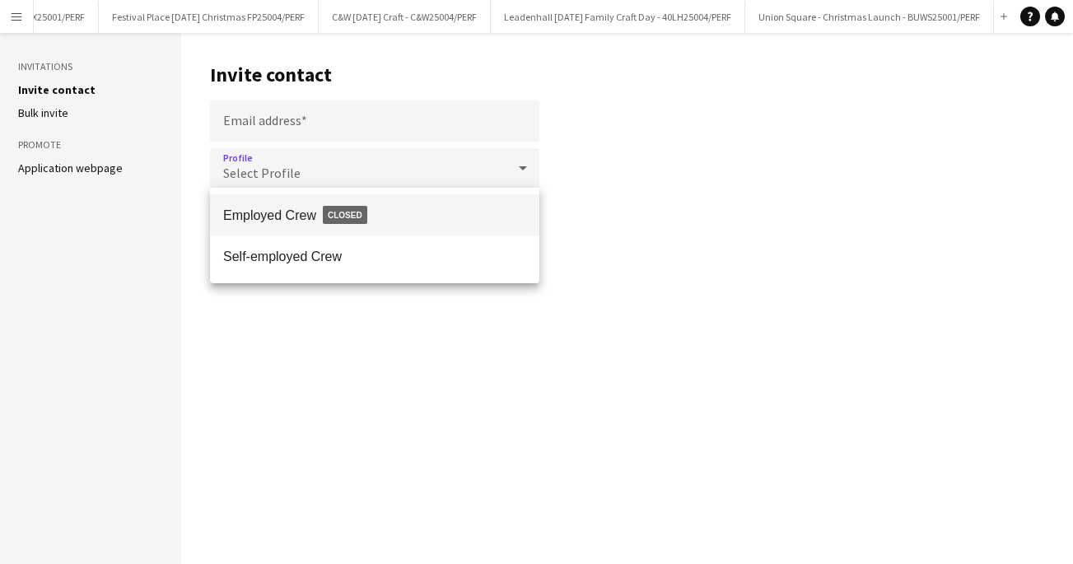
click at [284, 124] on div at bounding box center [536, 282] width 1073 height 564
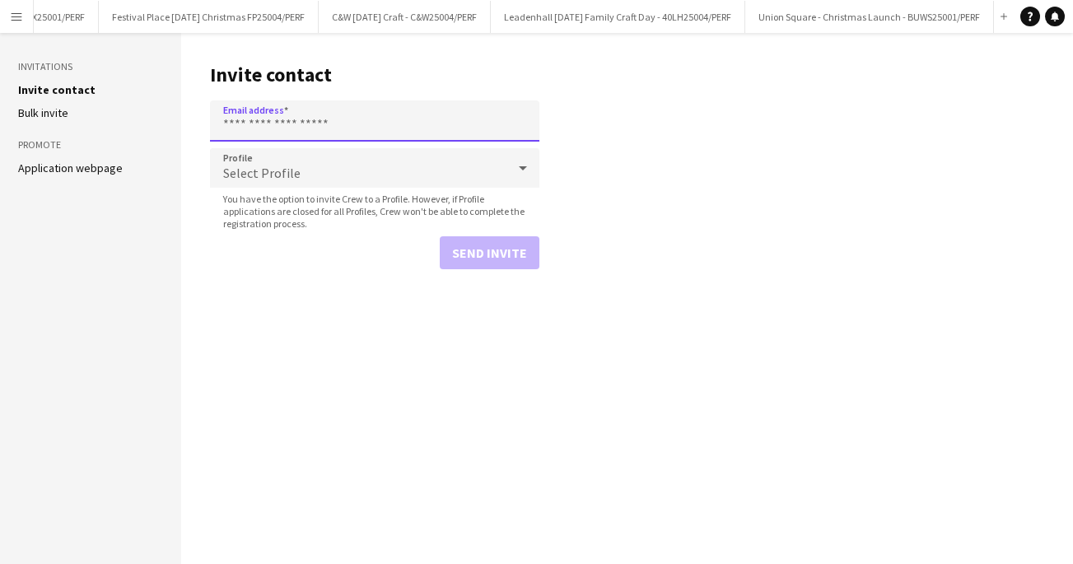
click at [264, 123] on input "Email address" at bounding box center [375, 121] width 330 height 41
paste input "**********"
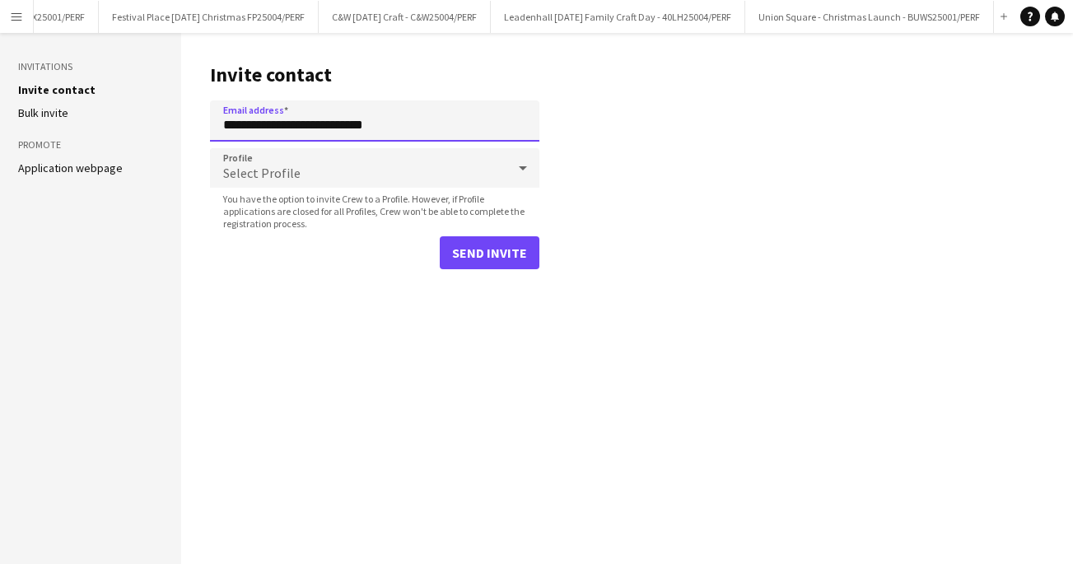
type input "**********"
click at [356, 175] on div "Select Profile" at bounding box center [358, 168] width 297 height 40
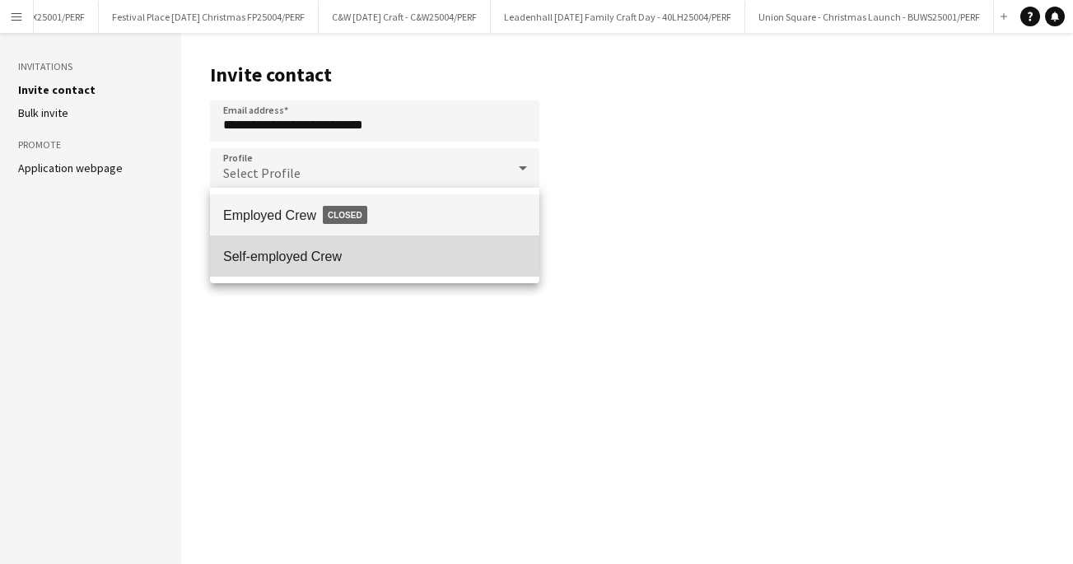
click at [292, 253] on span "Self-employed Crew" at bounding box center [374, 257] width 303 height 16
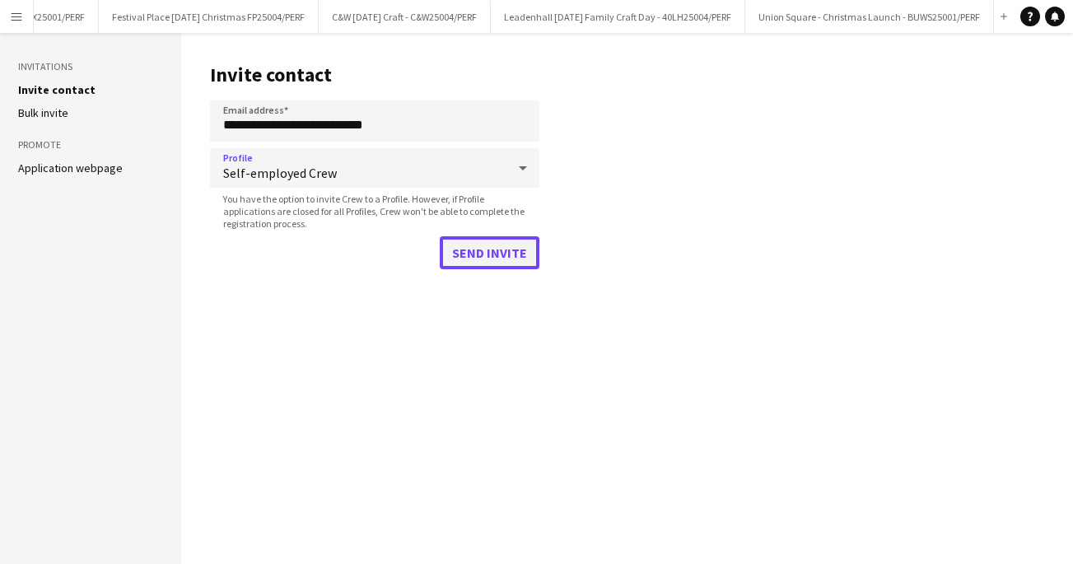
click at [488, 258] on button "Send invite" at bounding box center [490, 252] width 100 height 33
